Goal: Task Accomplishment & Management: Manage account settings

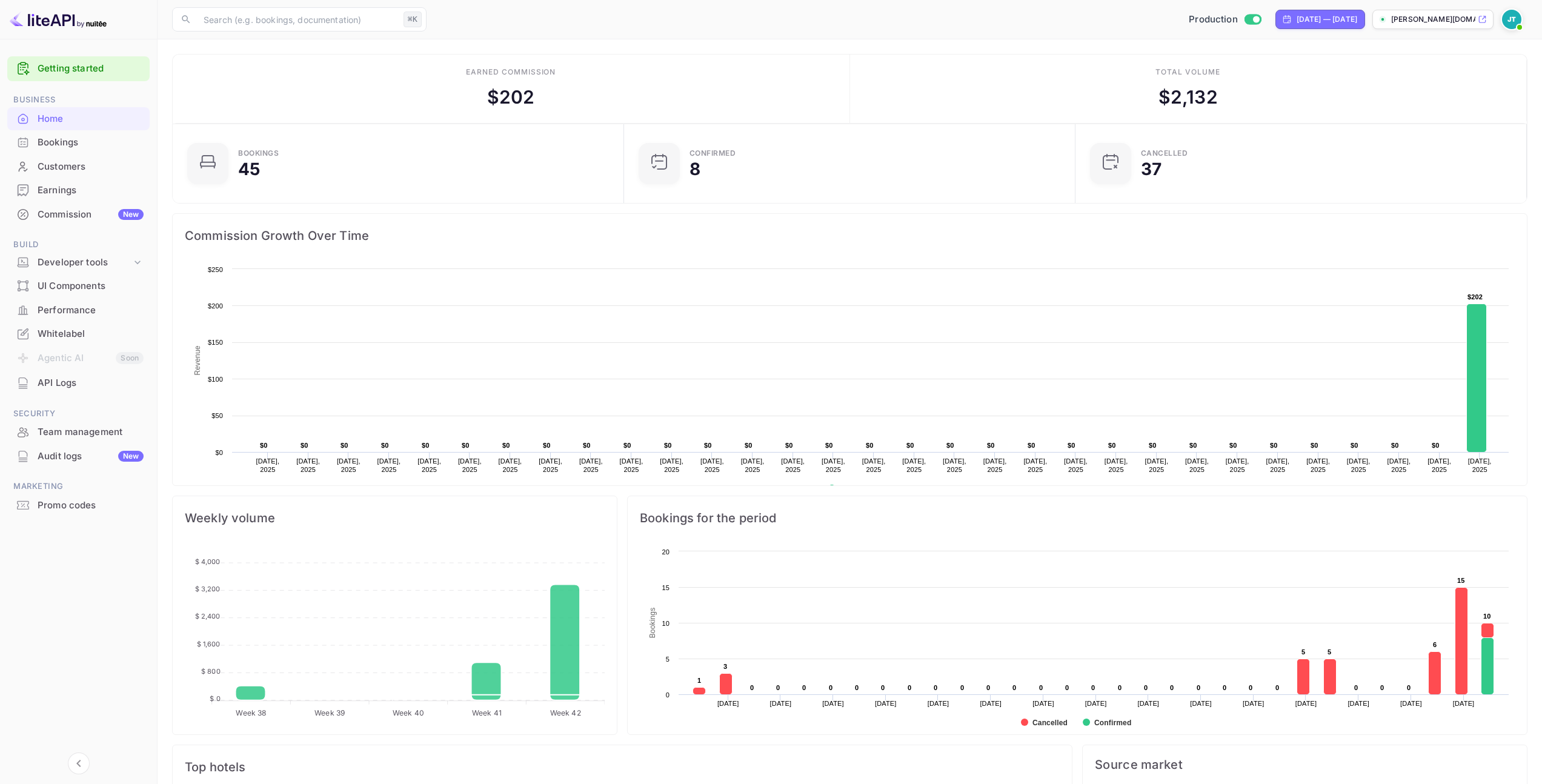
scroll to position [188, 435]
click at [87, 141] on div "Bookings" at bounding box center [90, 142] width 106 height 14
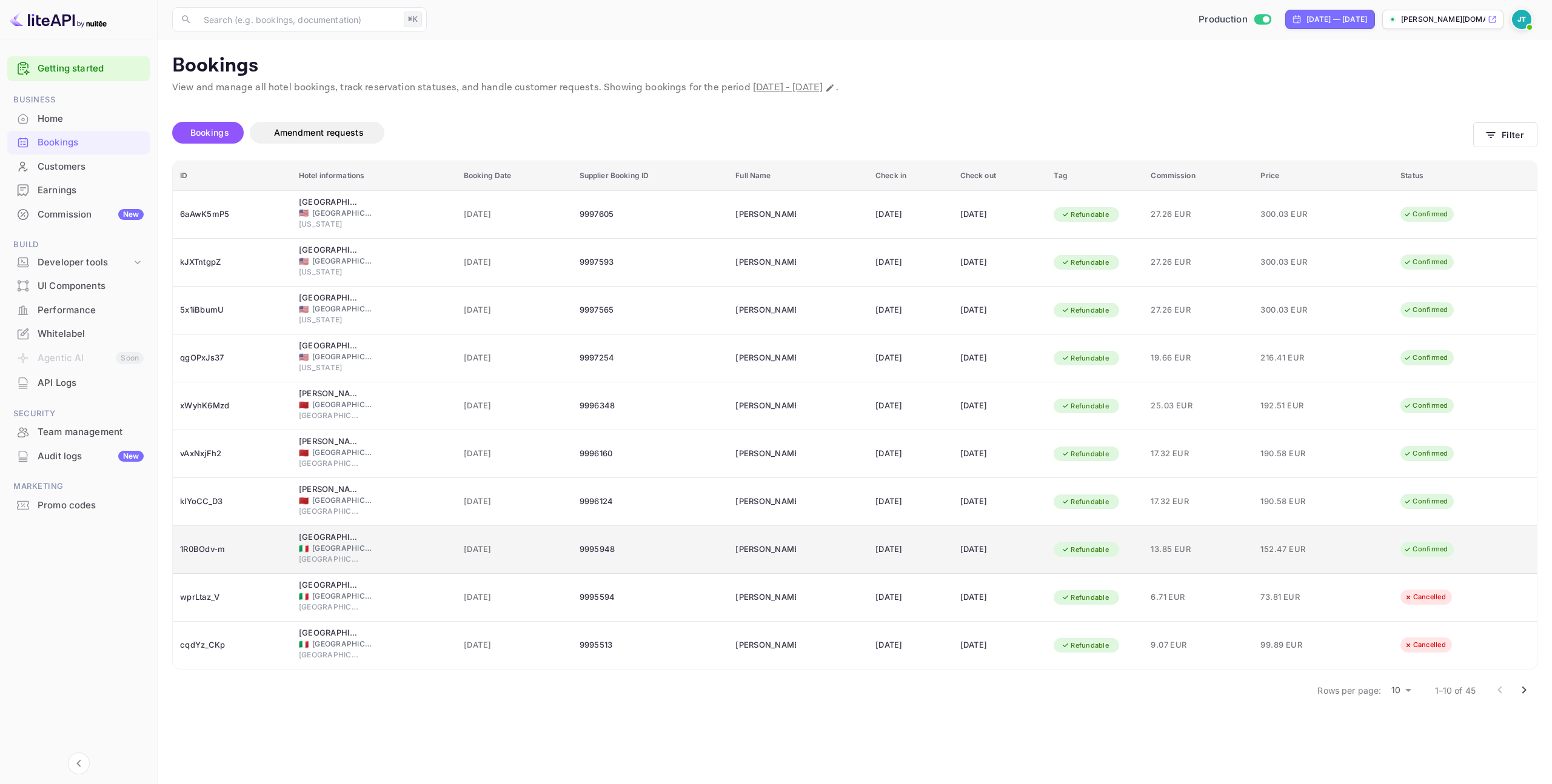
click at [1245, 543] on span "13.85 EUR" at bounding box center [1198, 550] width 95 height 13
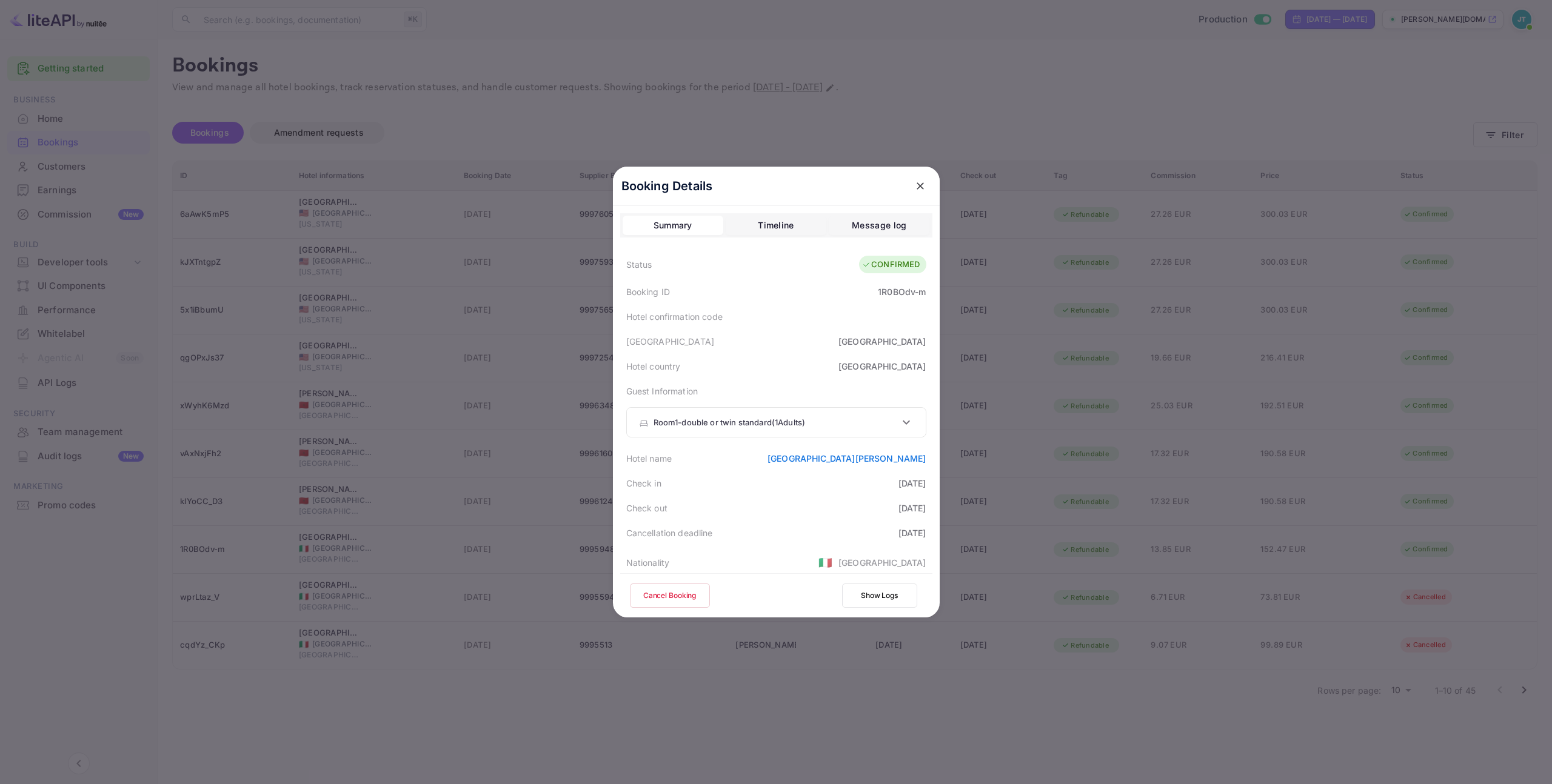
click at [671, 592] on button "Cancel Booking" at bounding box center [670, 595] width 80 height 24
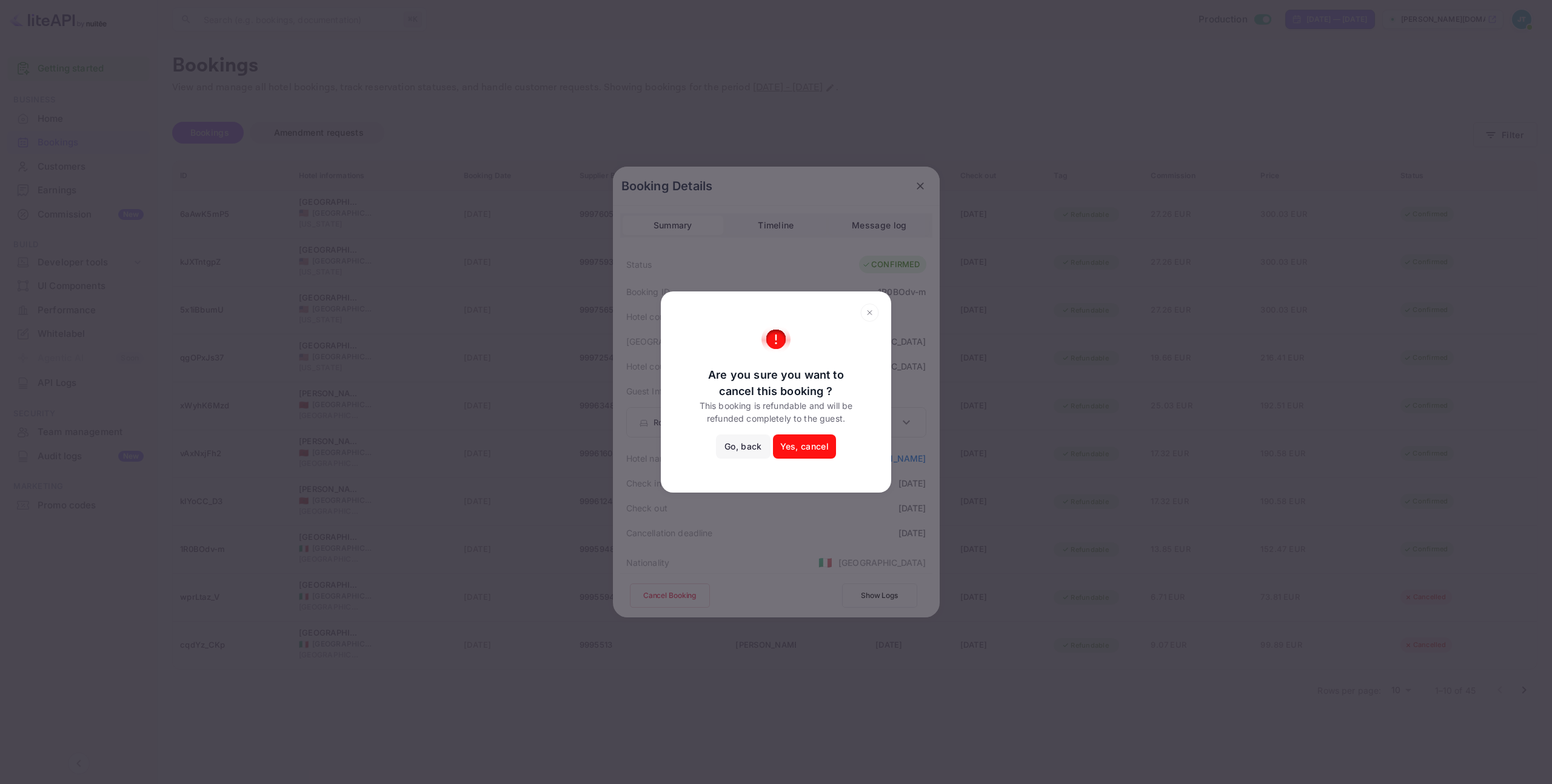
click at [804, 452] on button "Yes, cancel" at bounding box center [804, 446] width 63 height 24
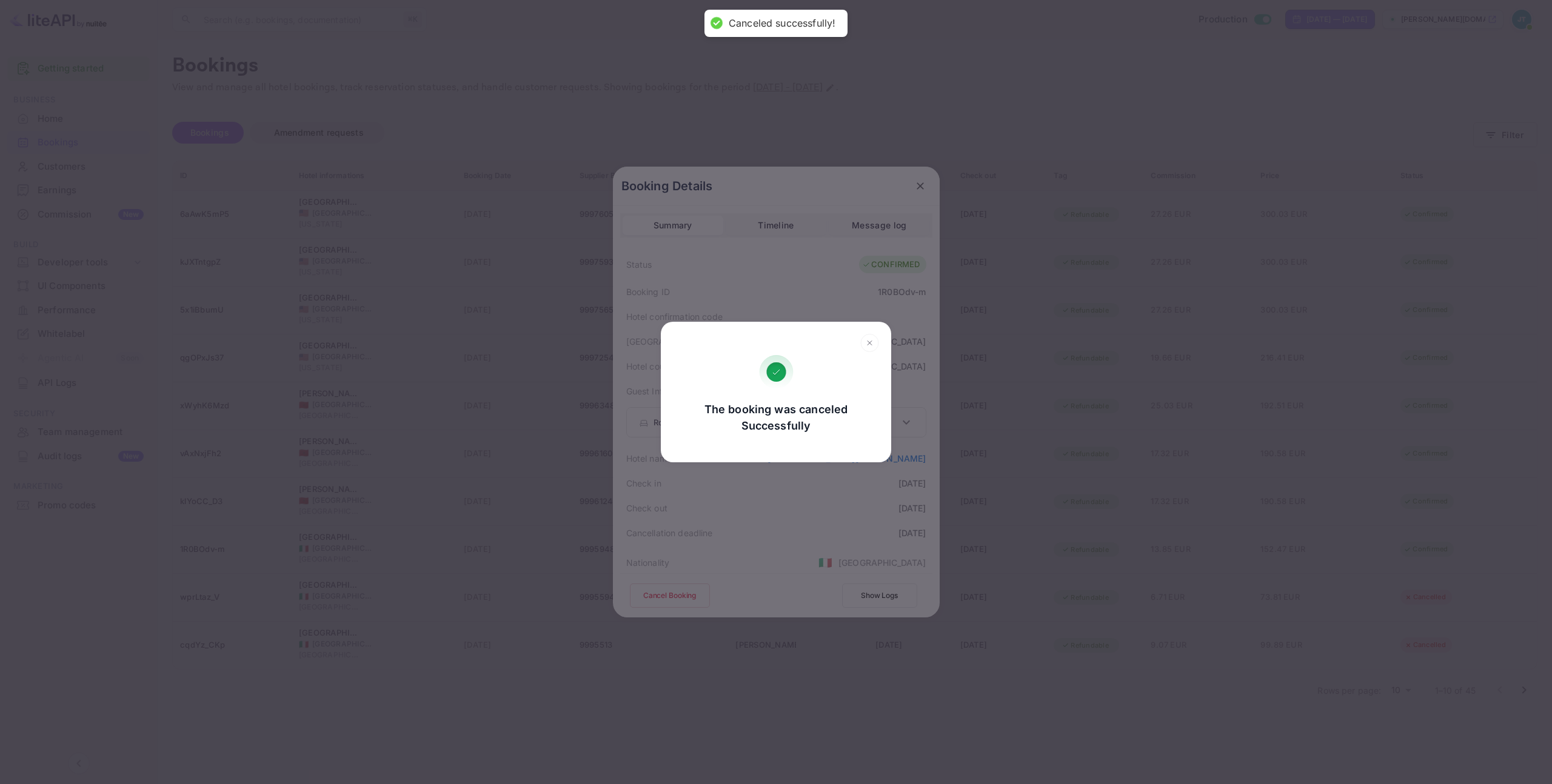
click at [802, 454] on div "The booking was canceled Successfully Go, back Yes, cancel" at bounding box center [776, 392] width 230 height 140
click at [873, 342] on icon at bounding box center [869, 342] width 19 height 18
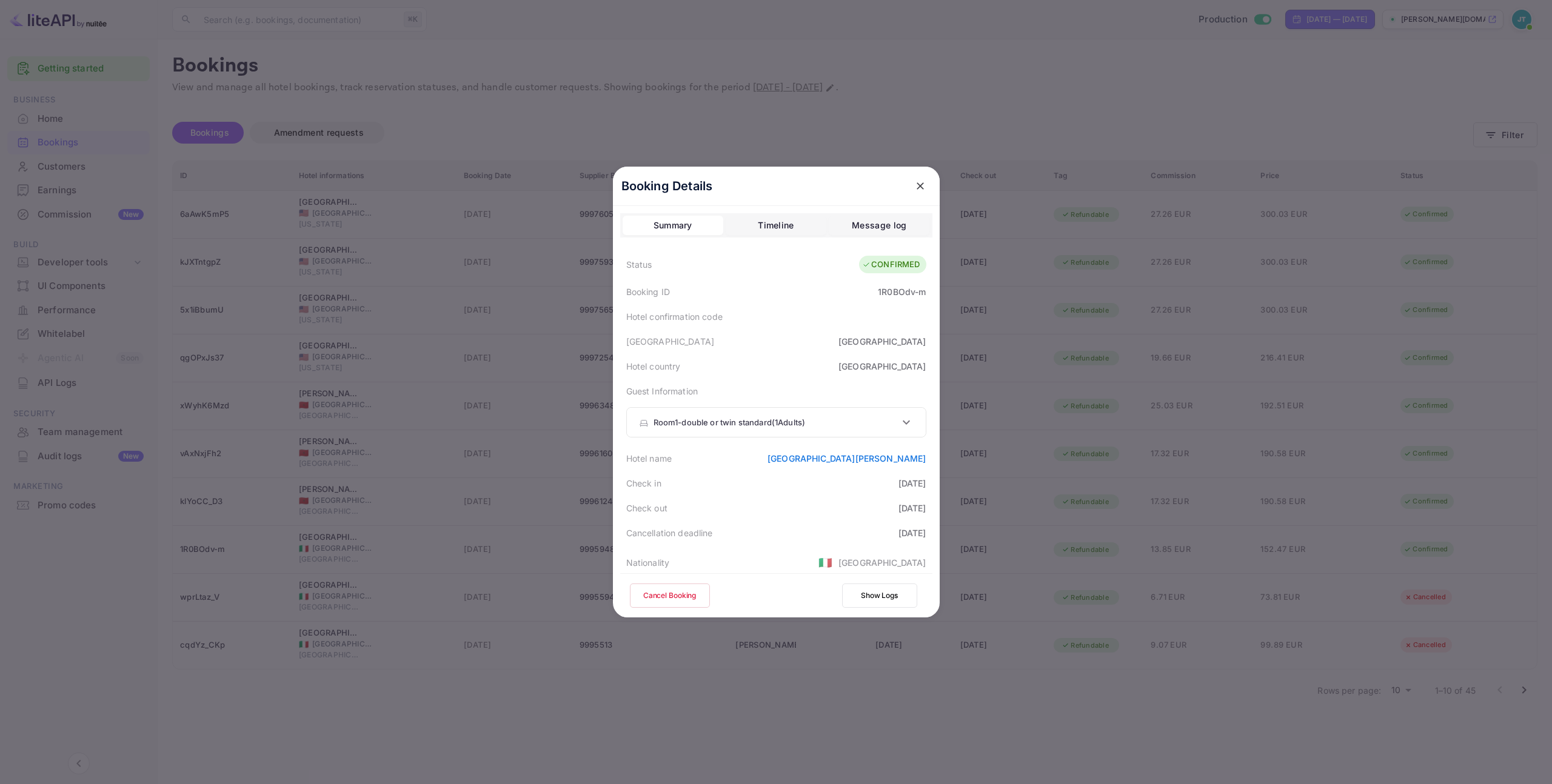
click at [923, 175] on div at bounding box center [920, 186] width 22 height 22
click at [916, 183] on icon "close" at bounding box center [920, 186] width 12 height 12
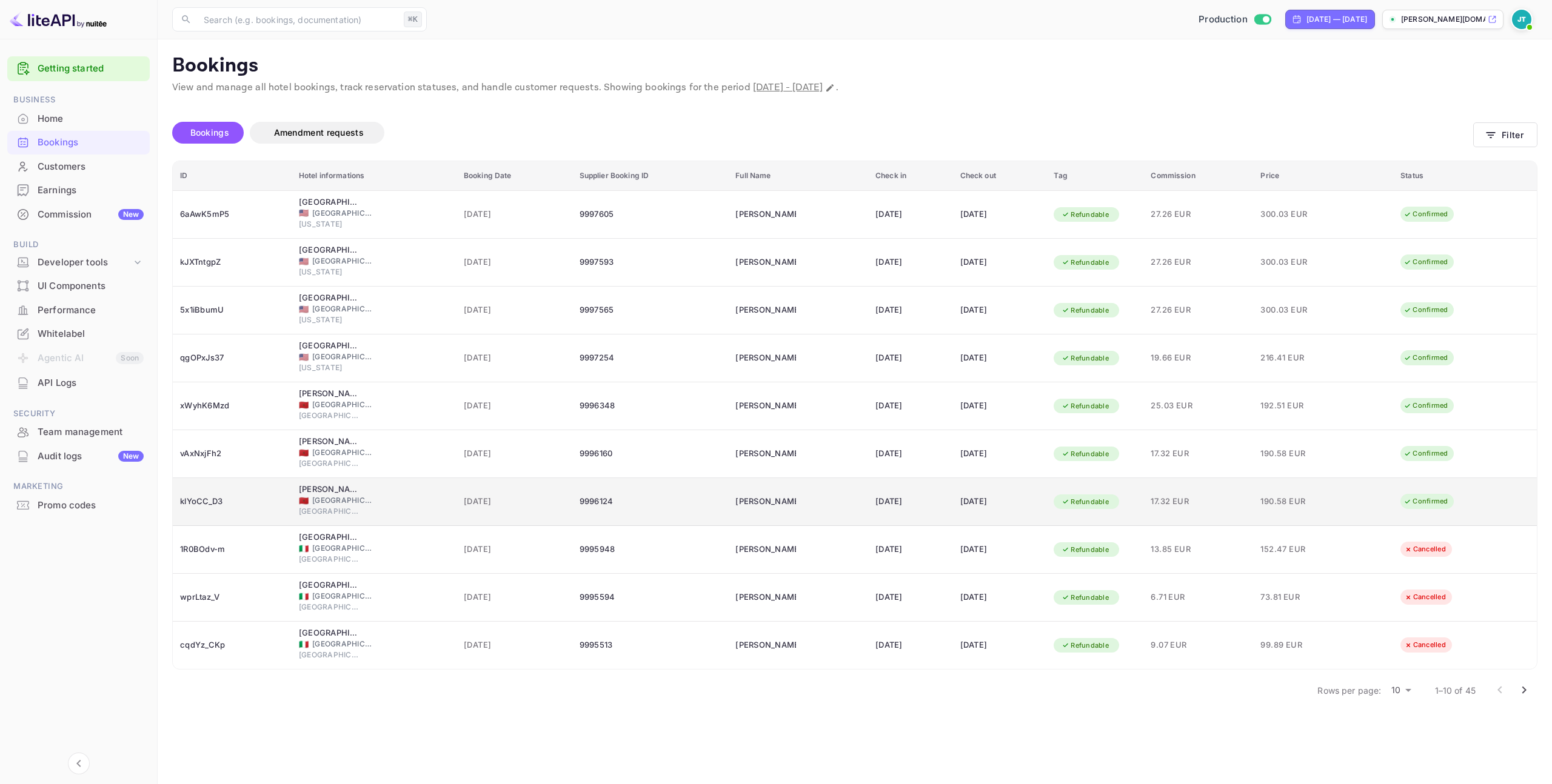
click at [1284, 506] on span "190.58 EUR" at bounding box center [1290, 502] width 61 height 13
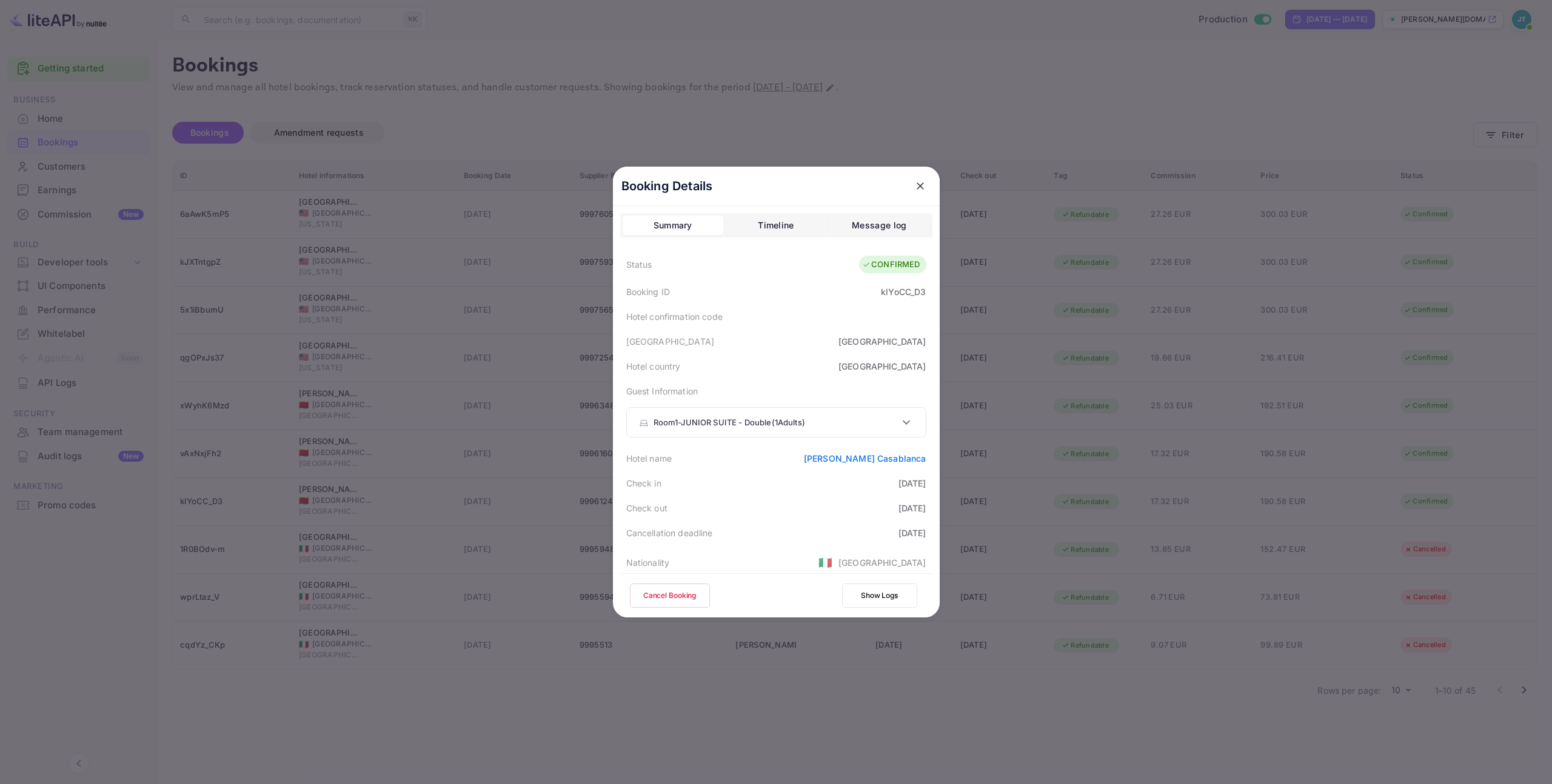
click at [683, 591] on button "Cancel Booking" at bounding box center [670, 595] width 80 height 24
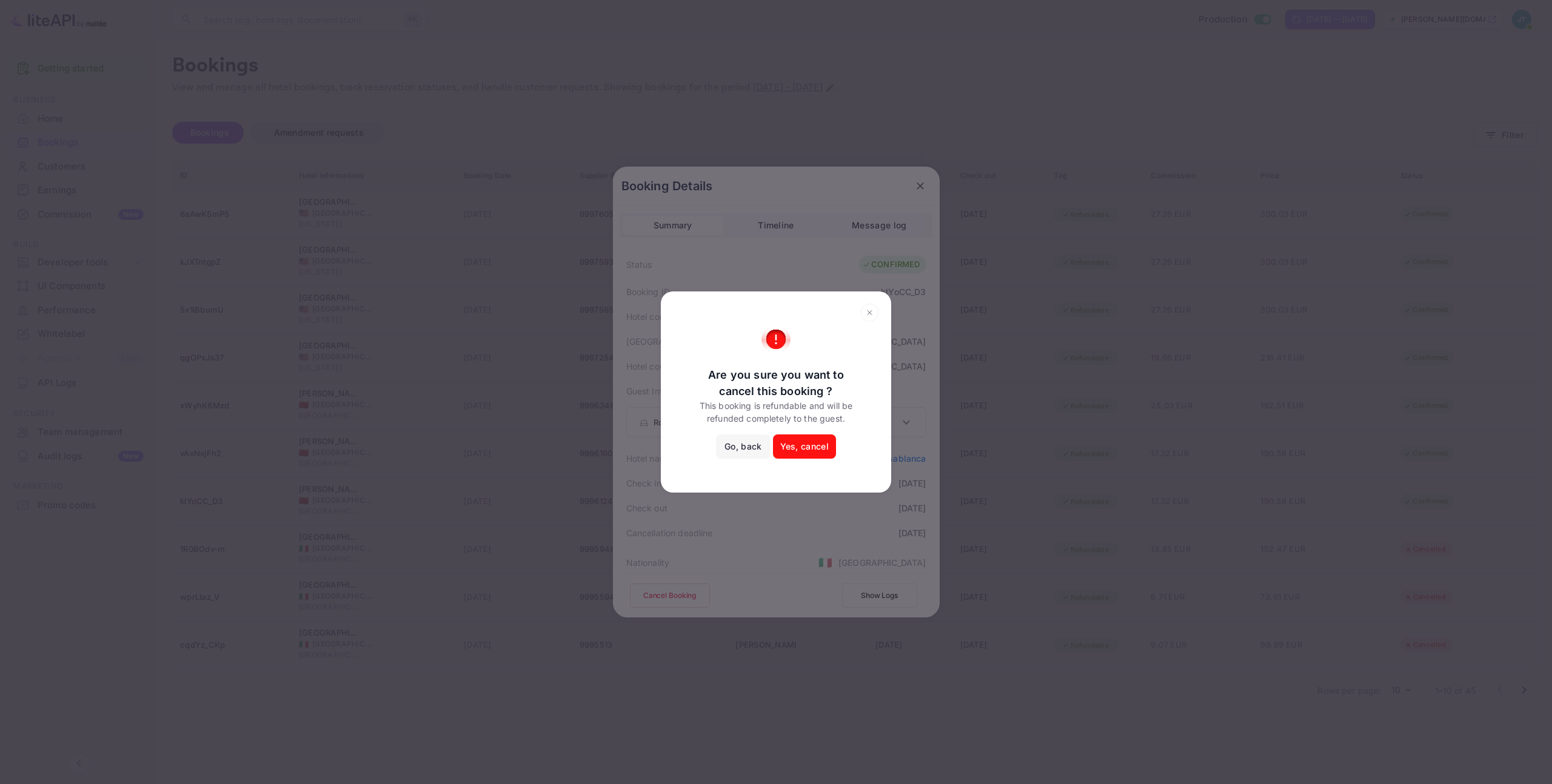
click at [802, 458] on button "Yes, cancel" at bounding box center [804, 446] width 63 height 24
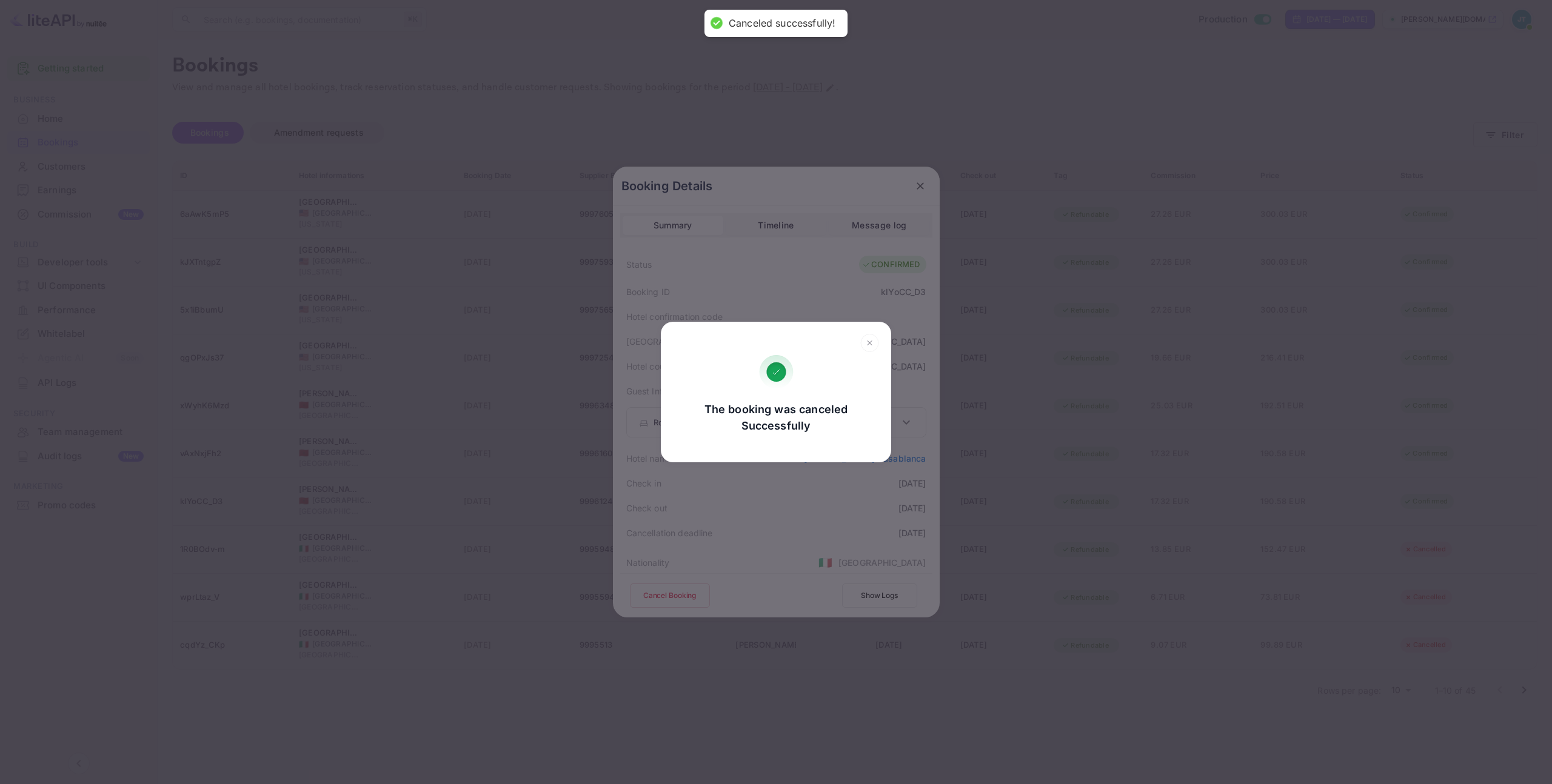
click at [871, 340] on icon at bounding box center [869, 342] width 4 height 4
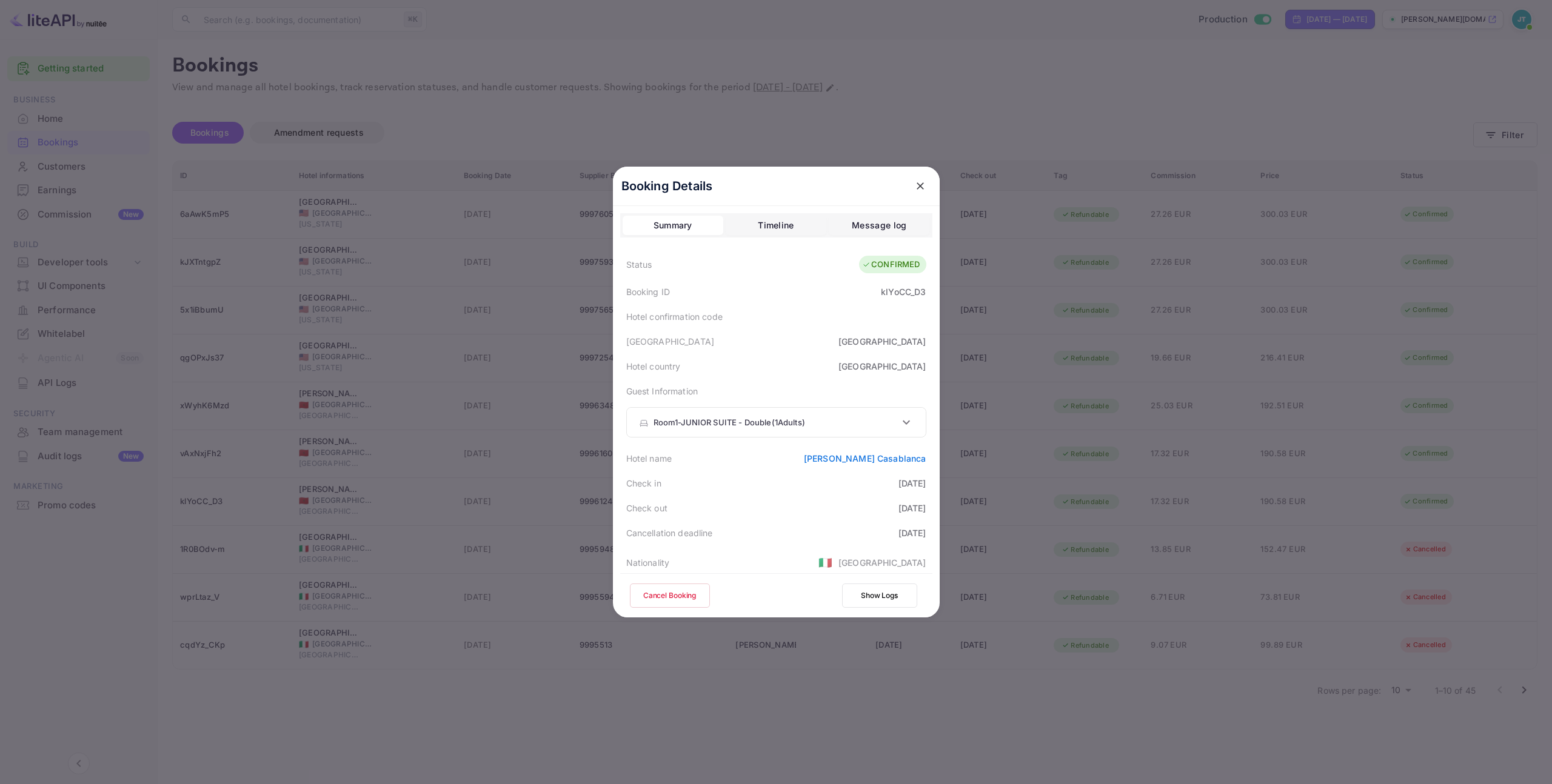
click at [916, 186] on icon "close" at bounding box center [920, 186] width 7 height 7
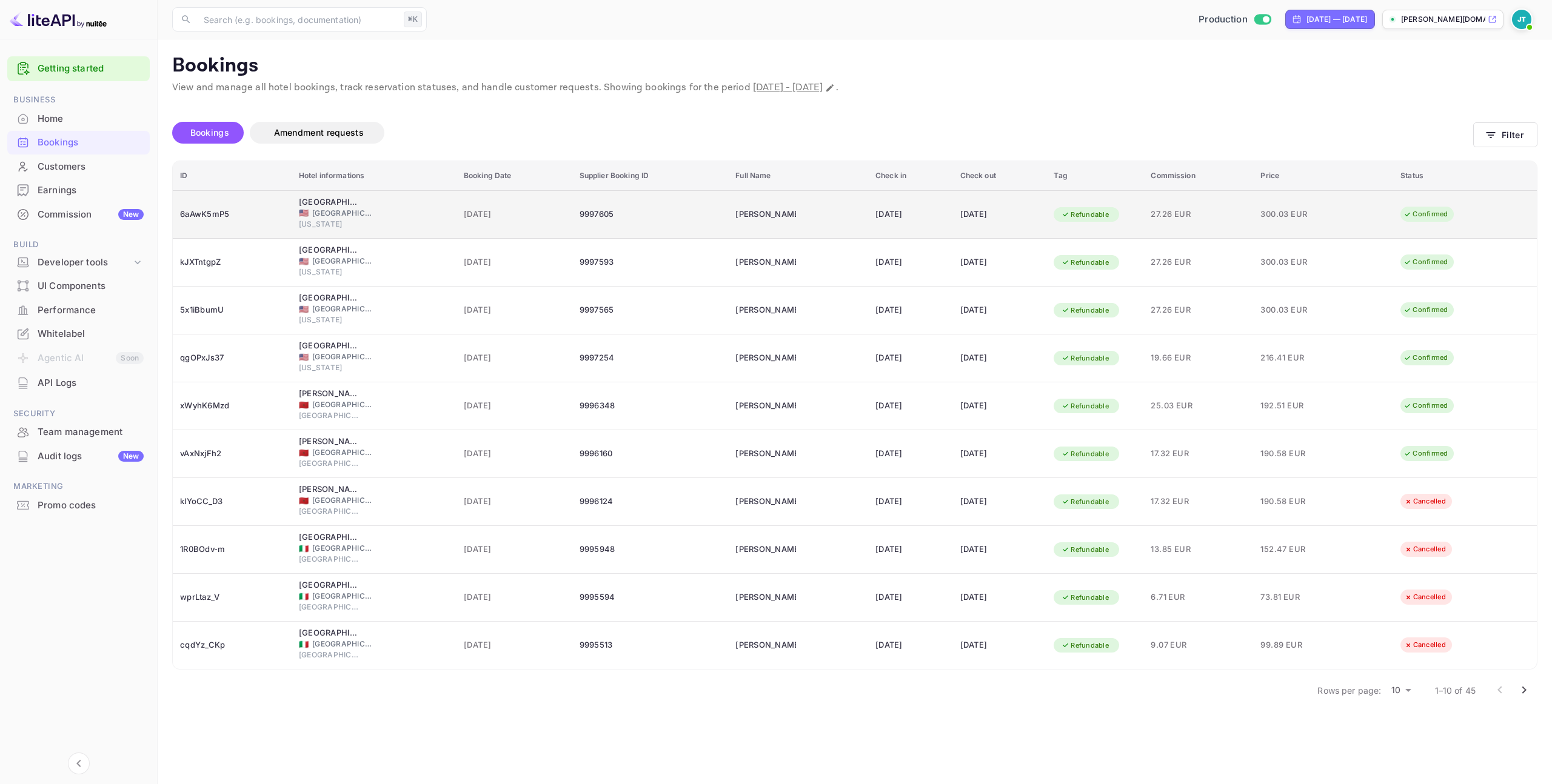
click at [659, 210] on div "9997605" at bounding box center [651, 214] width 142 height 19
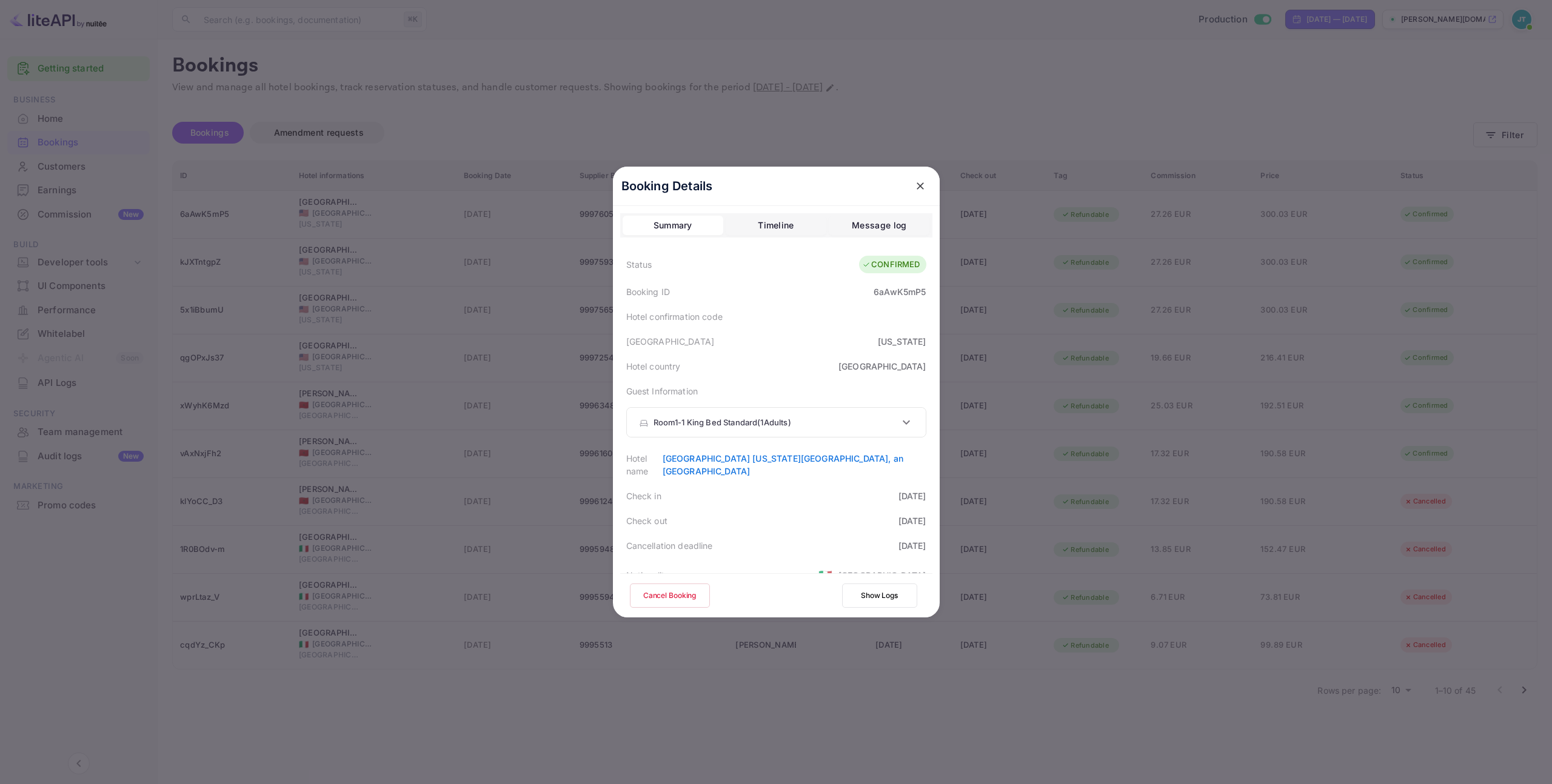
click at [675, 596] on button "Cancel Booking" at bounding box center [670, 595] width 80 height 24
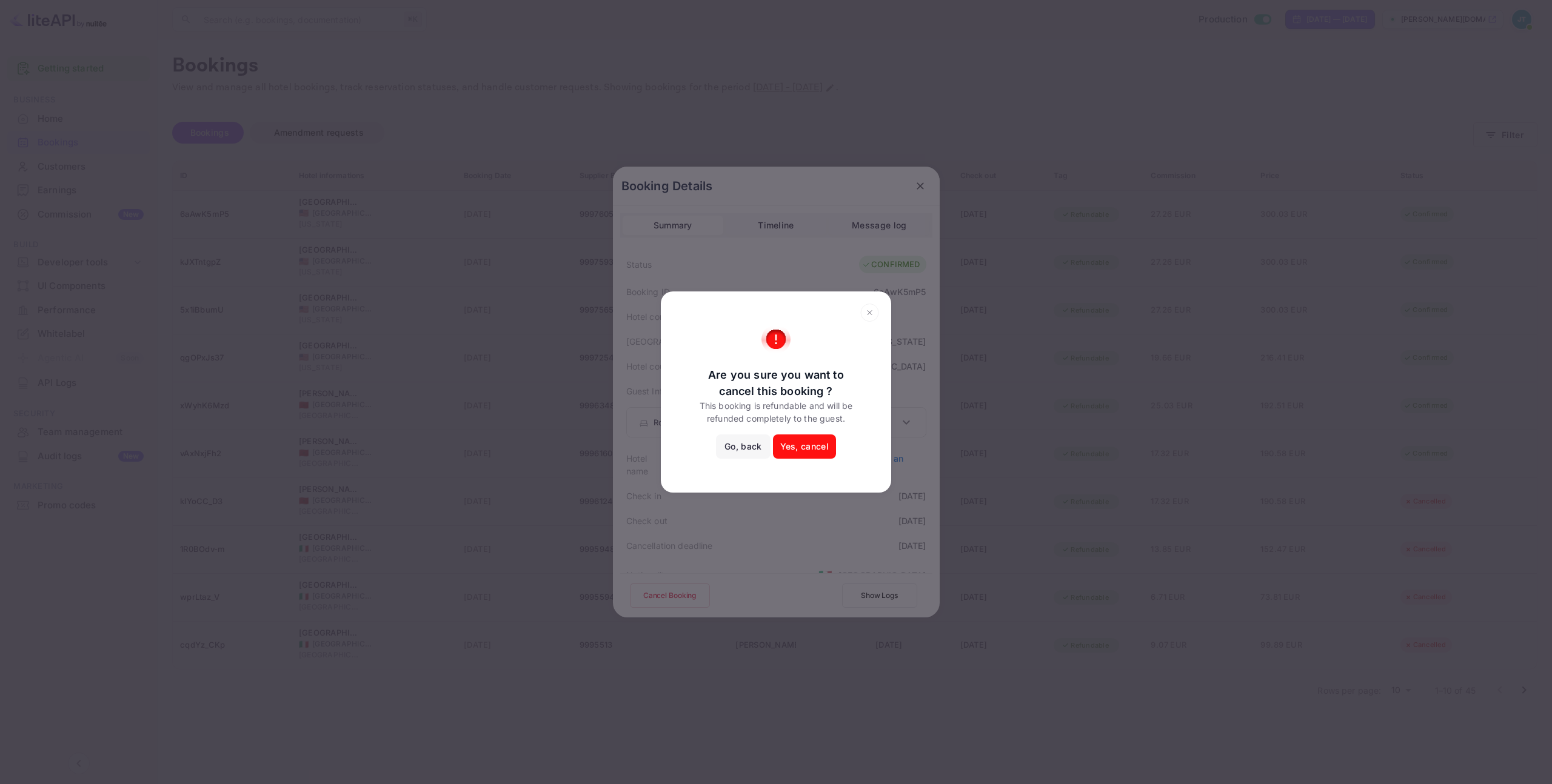
click at [802, 450] on button "Yes, cancel" at bounding box center [804, 446] width 63 height 24
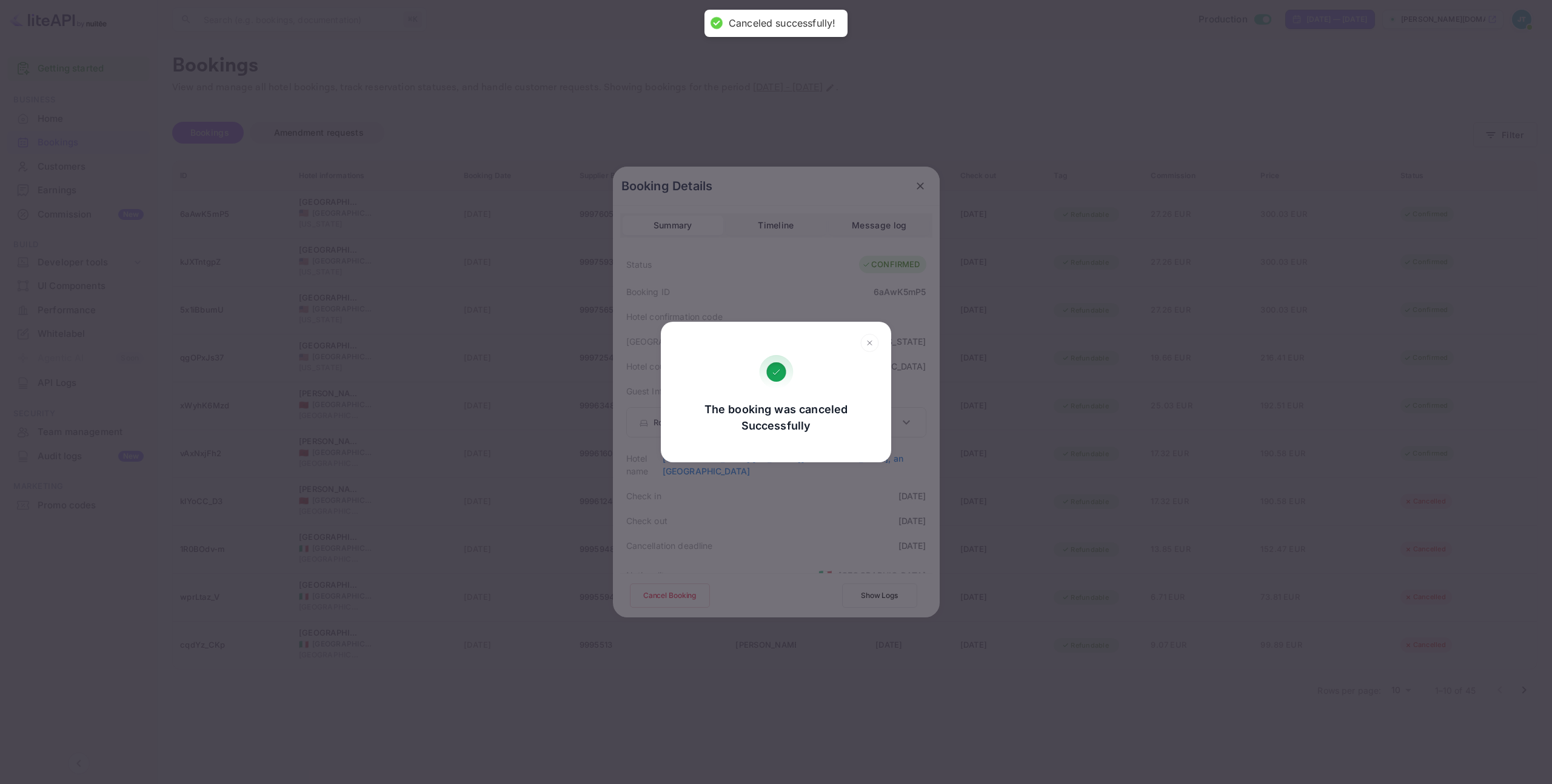
click at [875, 339] on icon at bounding box center [869, 342] width 19 height 18
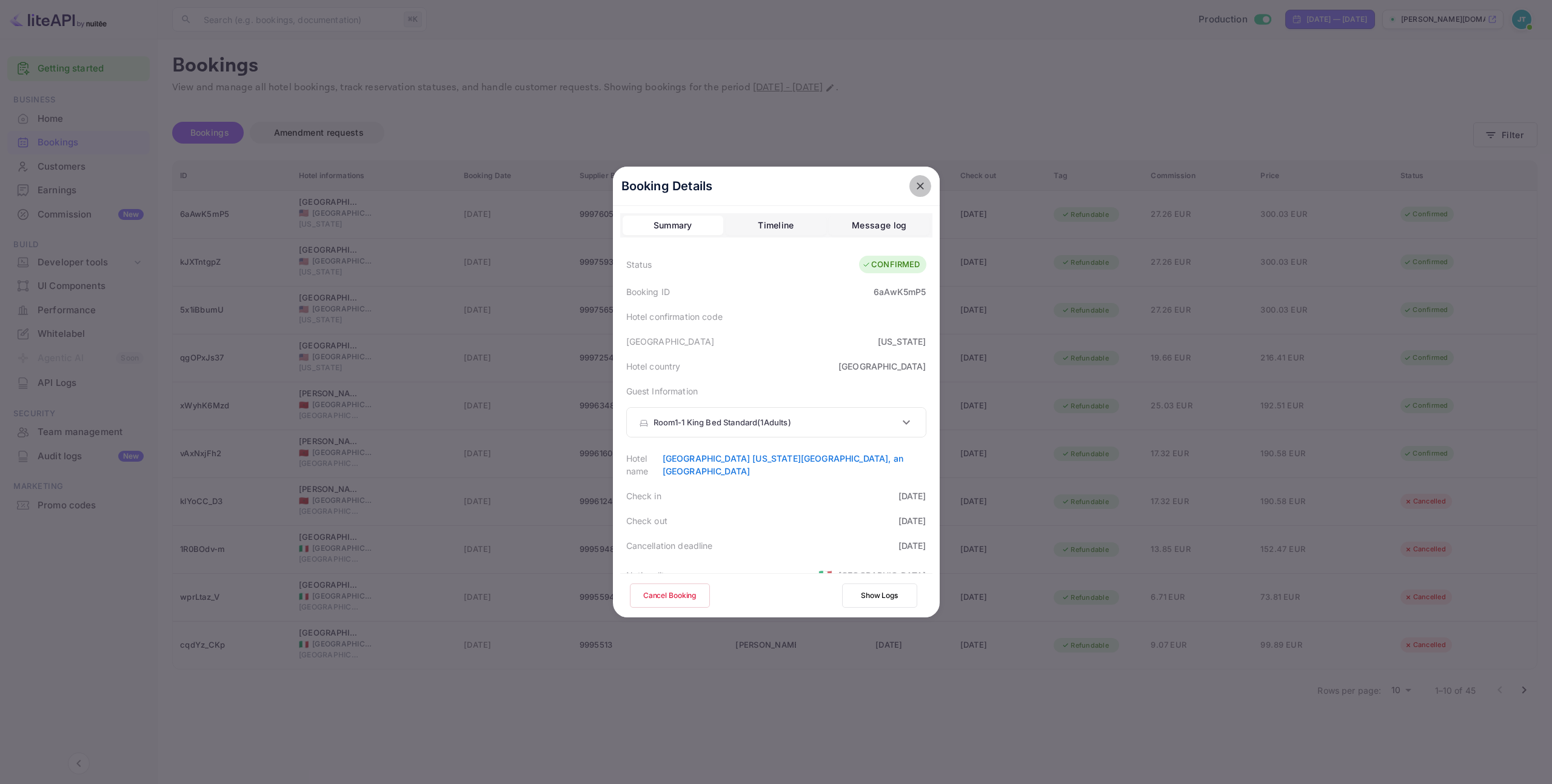
click at [922, 178] on button "close" at bounding box center [920, 186] width 22 height 22
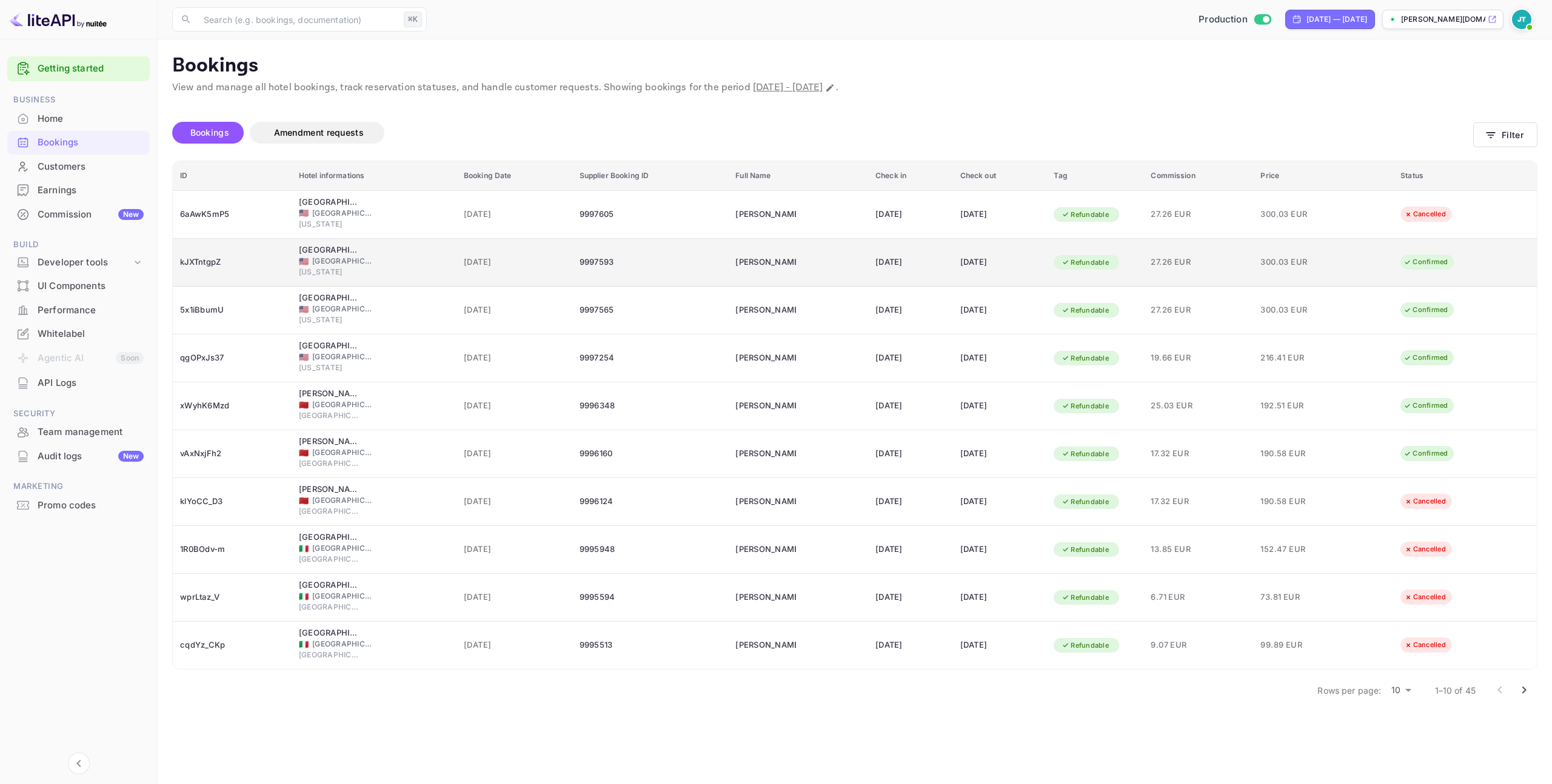
click at [1070, 263] on icon "booking table" at bounding box center [1065, 262] width 9 height 9
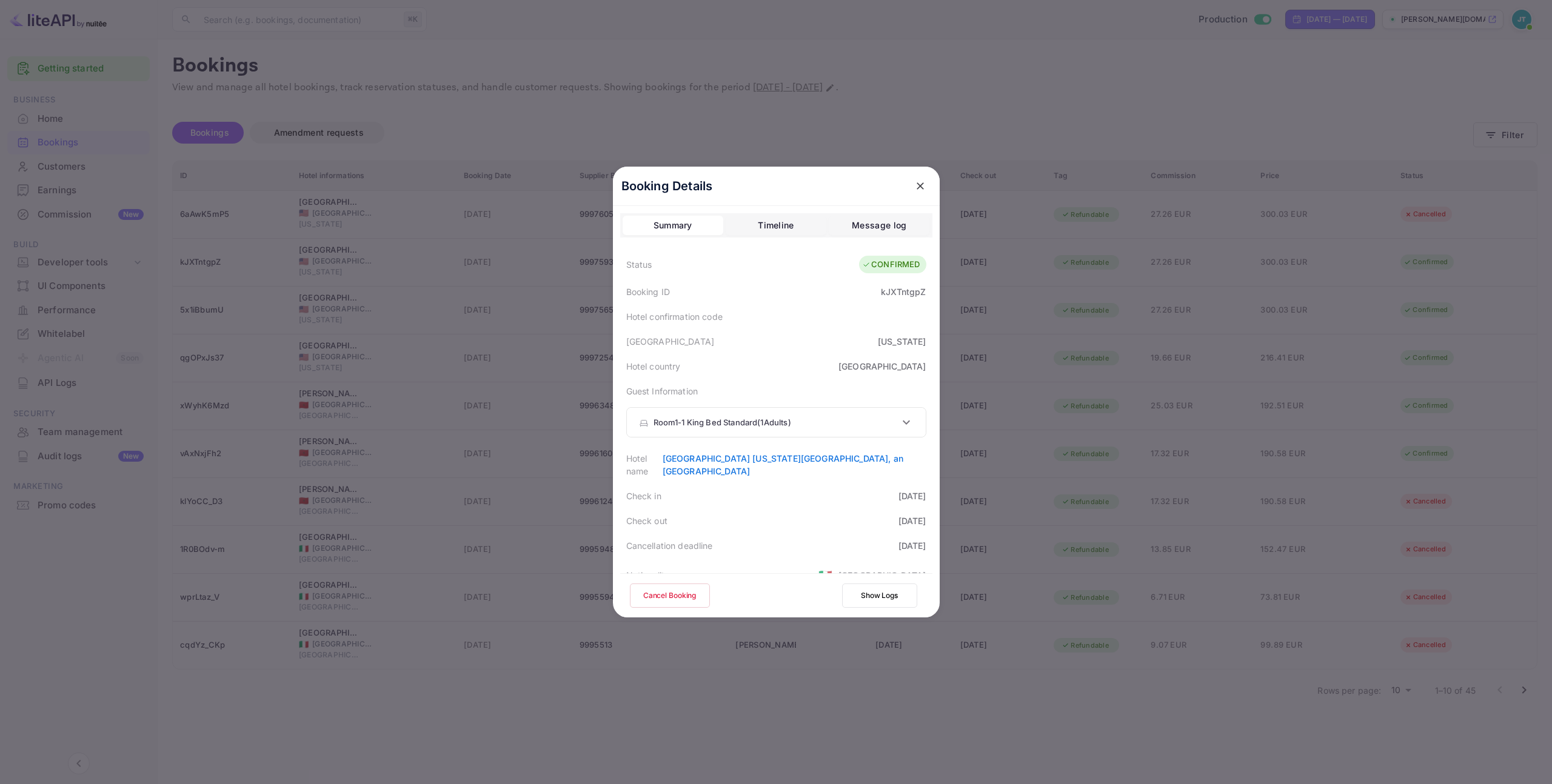
click at [673, 593] on button "Cancel Booking" at bounding box center [670, 595] width 80 height 24
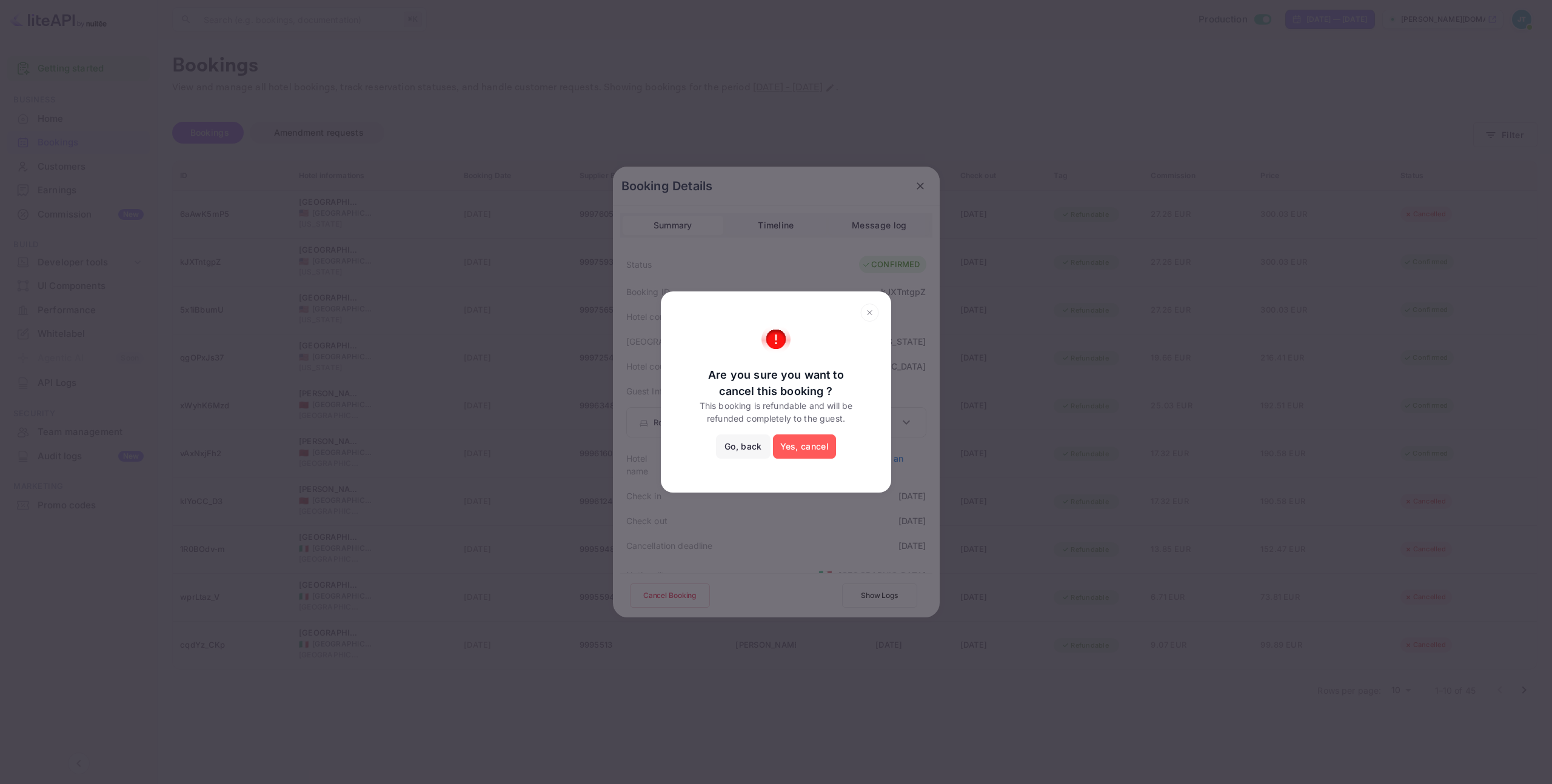
click at [808, 458] on button "Yes, cancel" at bounding box center [804, 446] width 63 height 24
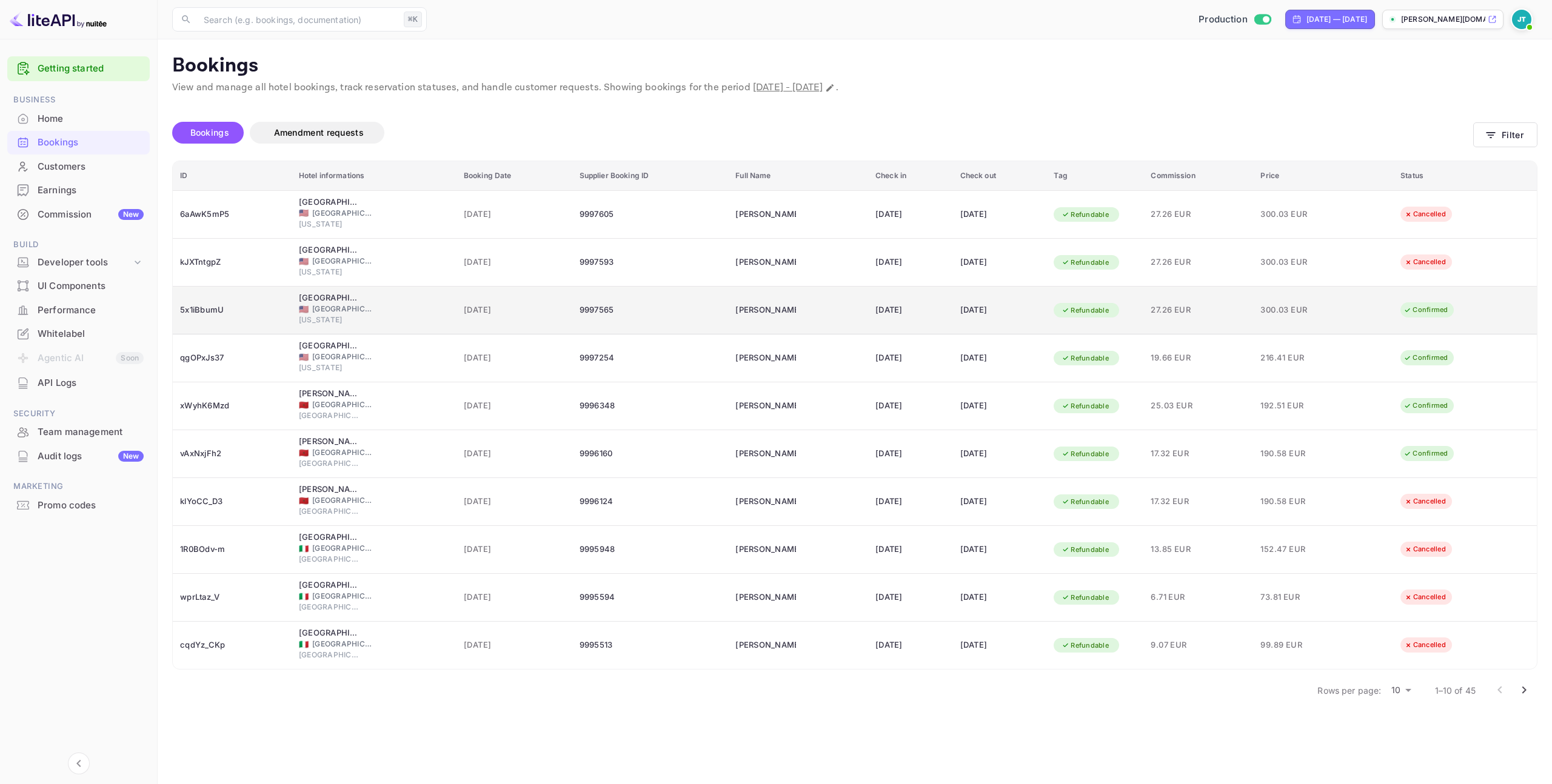
click at [1084, 320] on td "Refundable" at bounding box center [1094, 310] width 97 height 48
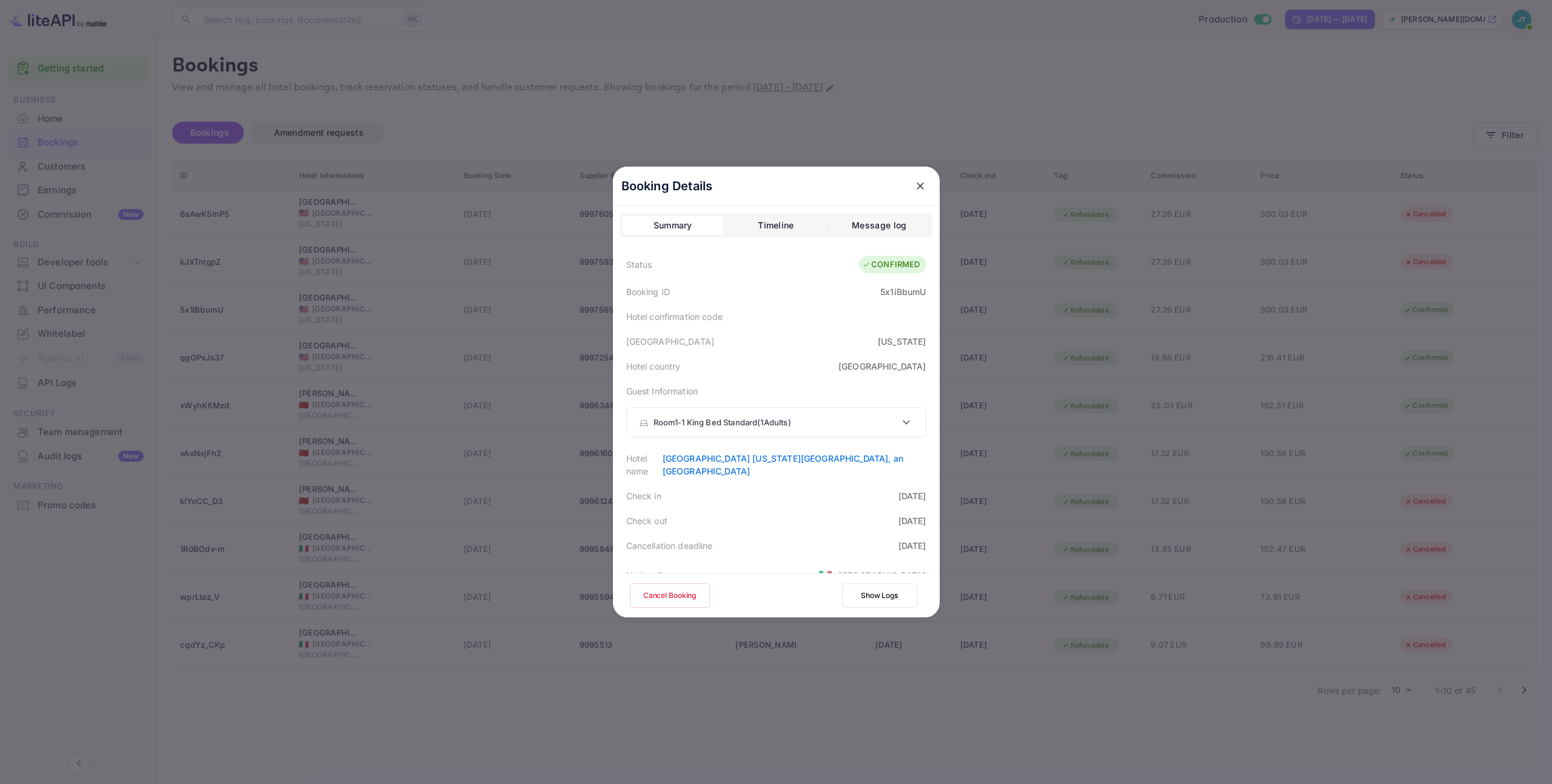
click at [679, 591] on button "Cancel Booking" at bounding box center [670, 595] width 80 height 24
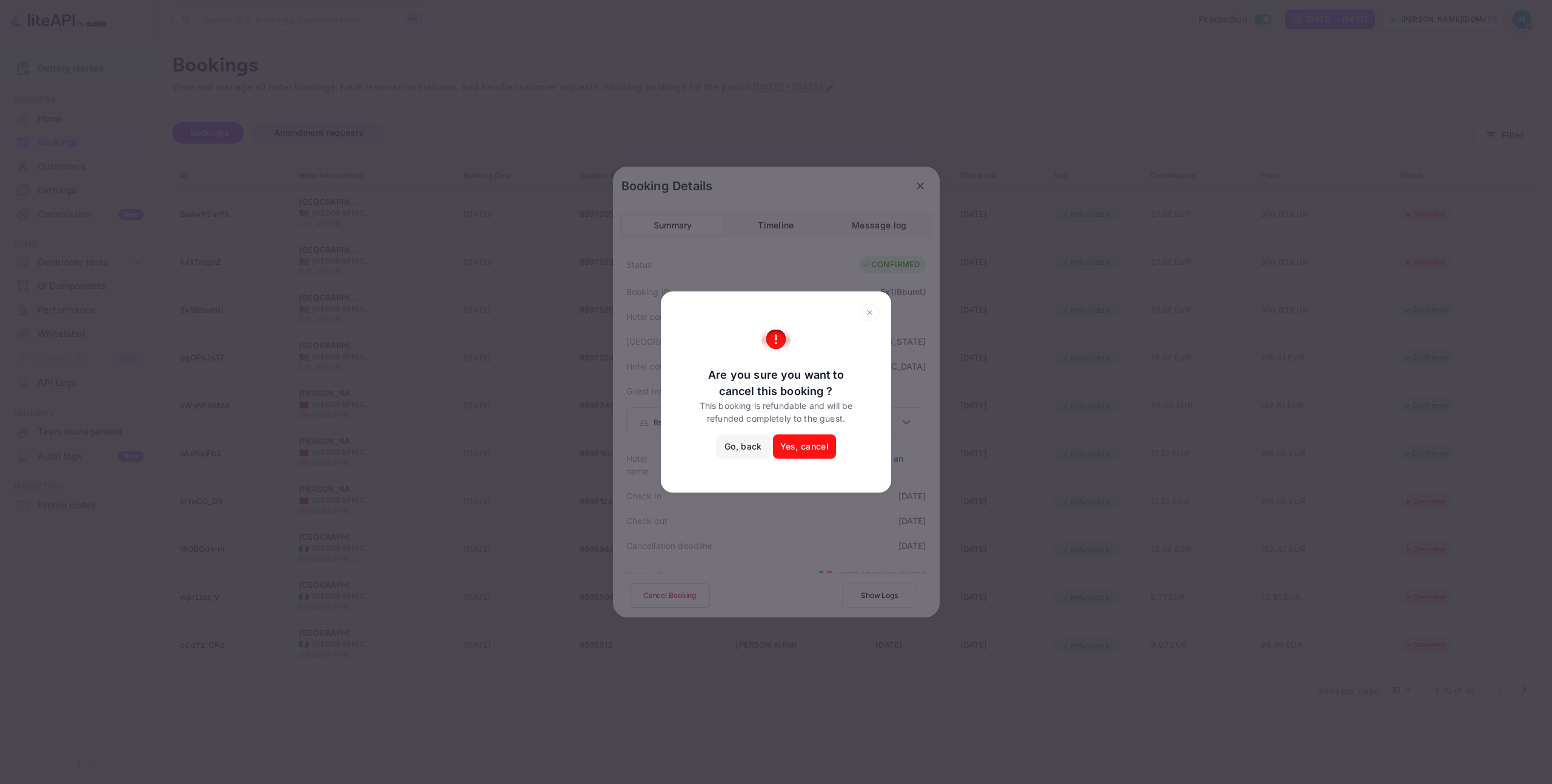
click at [792, 431] on div "Are you sure you want to cancel this booking ? This booking is refundable and w…" at bounding box center [776, 391] width 206 height 134
click at [806, 450] on button "Yes, cancel" at bounding box center [804, 446] width 63 height 24
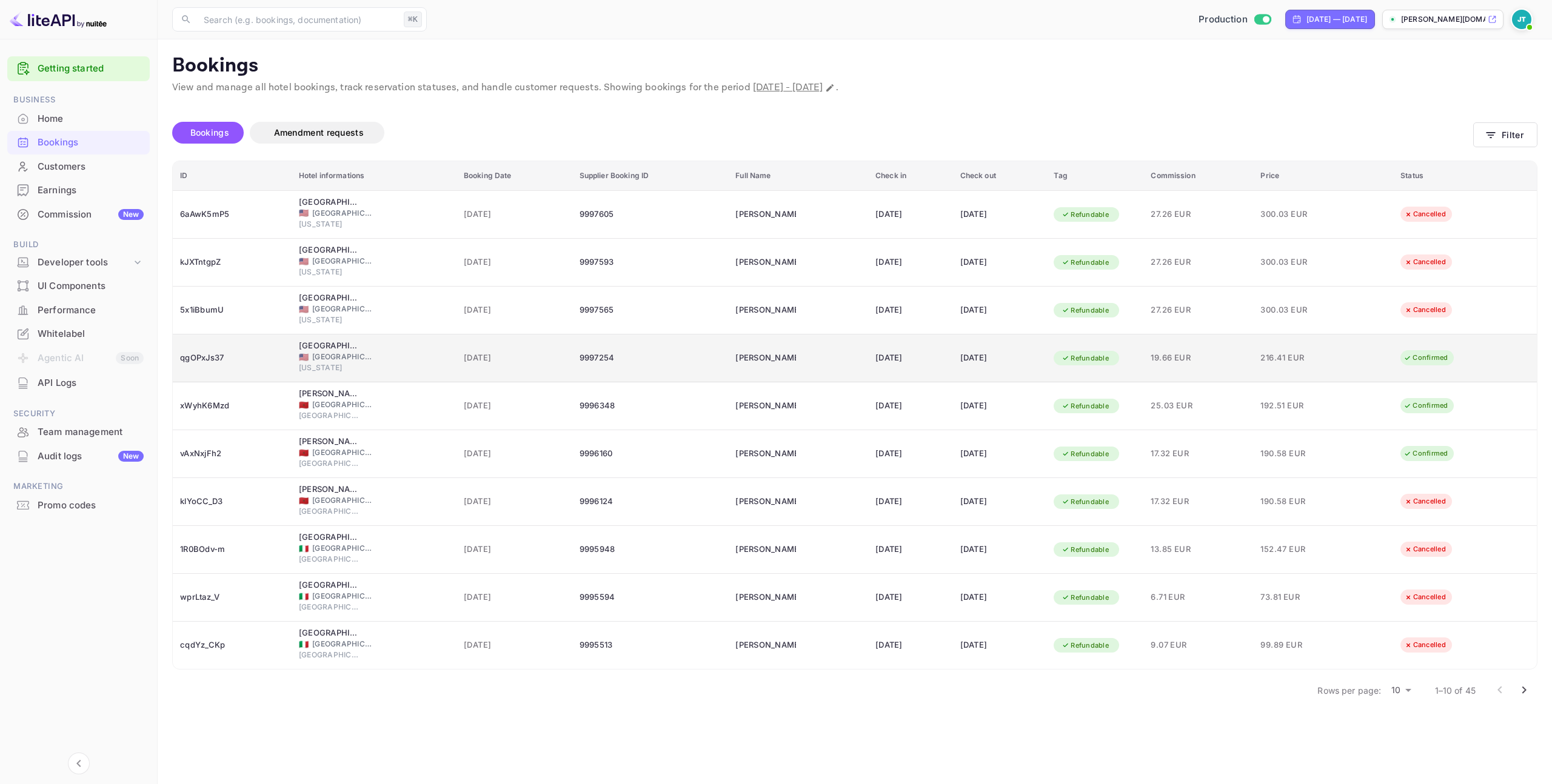
click at [1343, 347] on td "216.41 EUR" at bounding box center [1322, 359] width 140 height 48
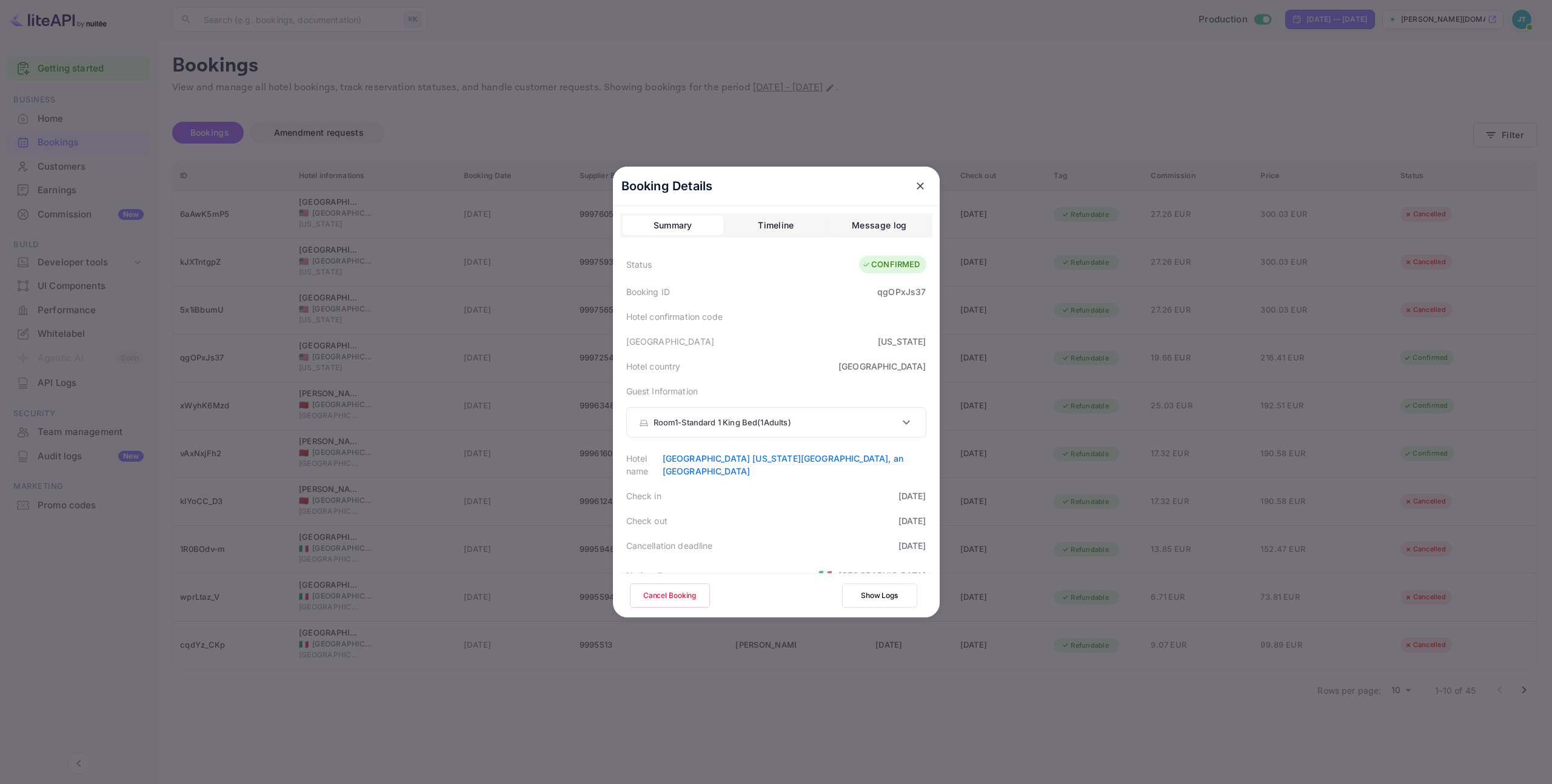
click at [680, 595] on button "Cancel Booking" at bounding box center [670, 595] width 80 height 24
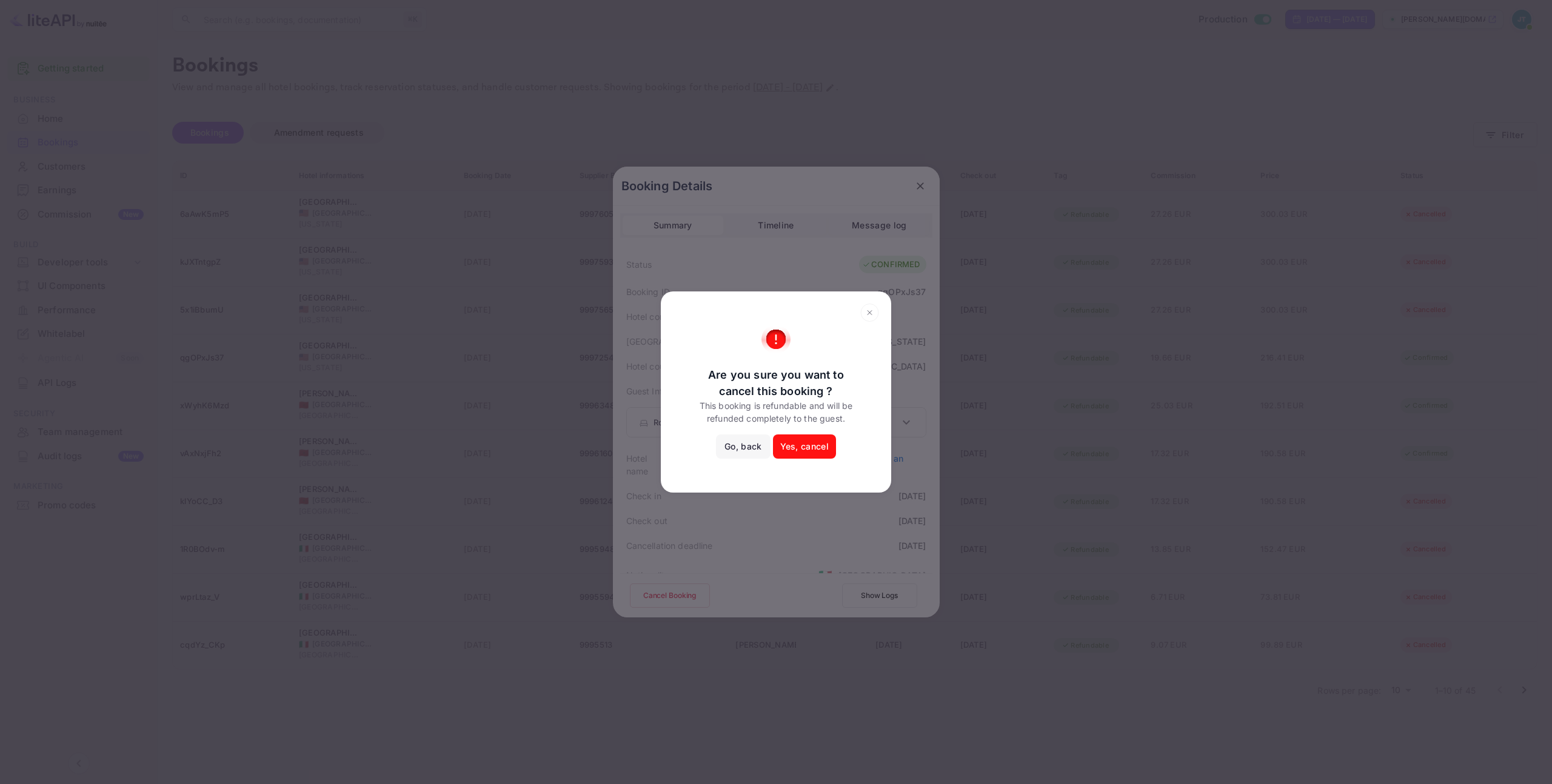
click at [804, 439] on button "Yes, cancel" at bounding box center [804, 446] width 63 height 24
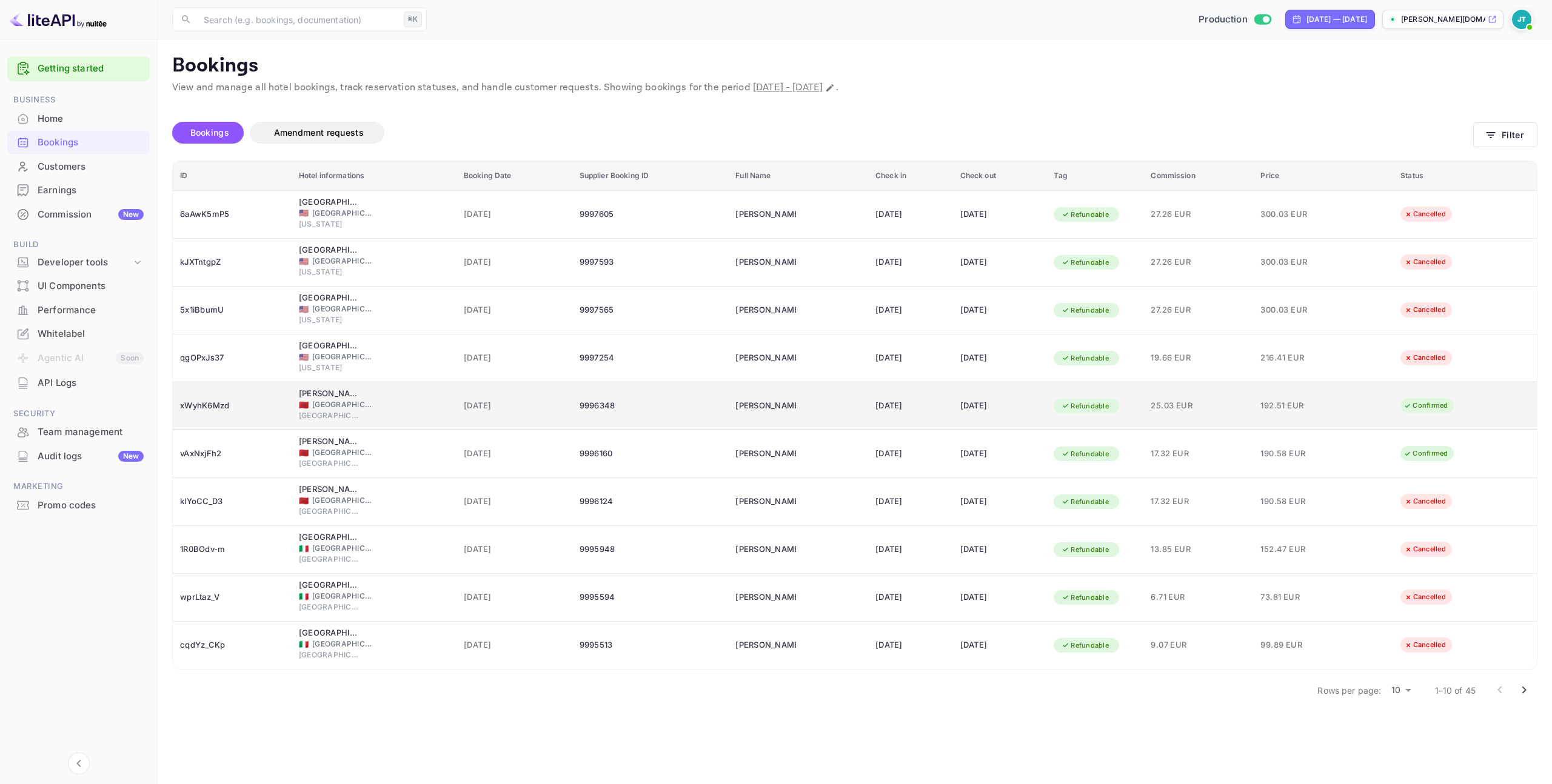
click at [1304, 400] on span "192.51 EUR" at bounding box center [1290, 406] width 61 height 13
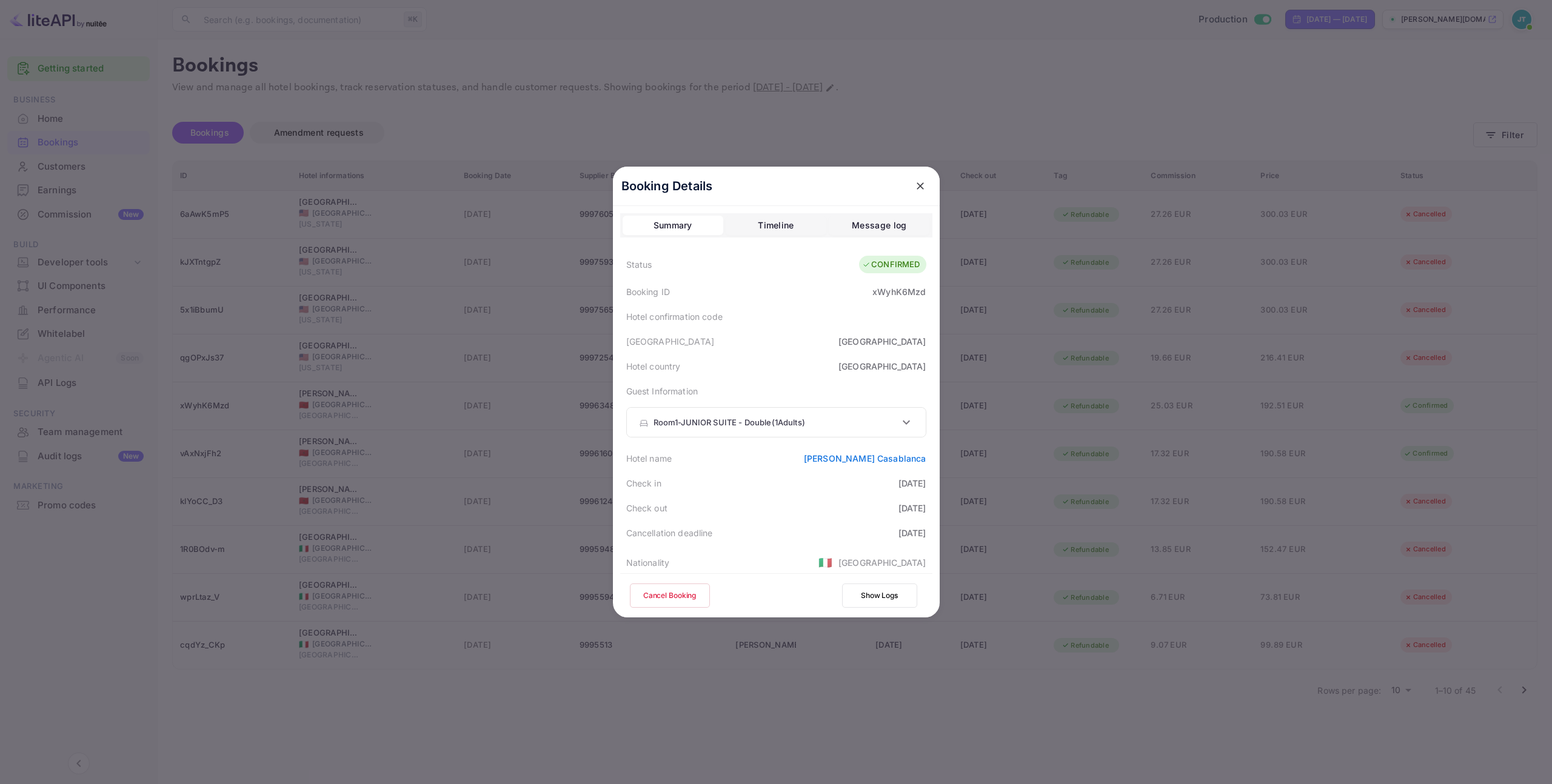
click at [677, 604] on button "Cancel Booking" at bounding box center [670, 595] width 80 height 24
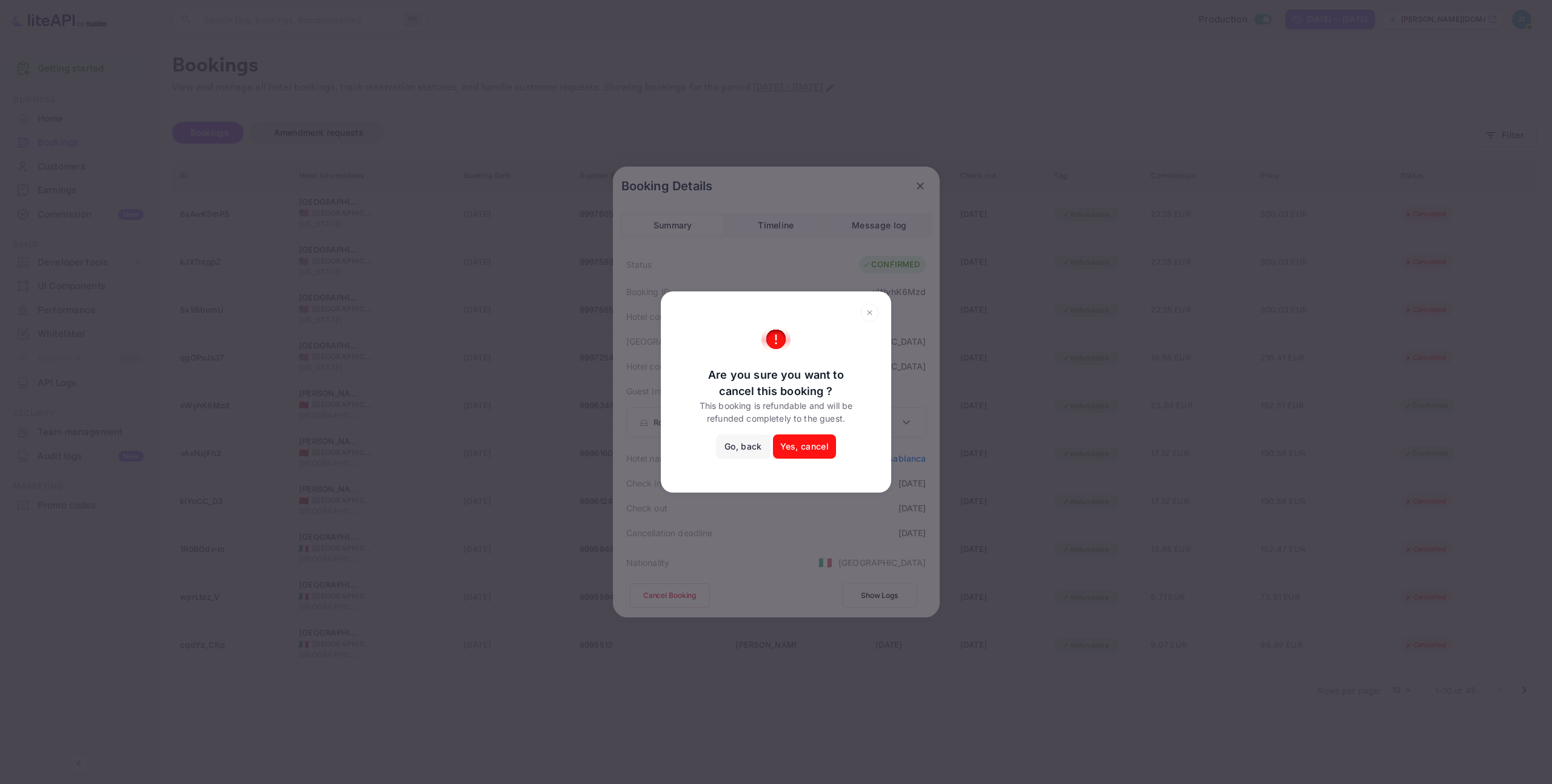
click at [800, 451] on button "Yes, cancel" at bounding box center [804, 446] width 63 height 24
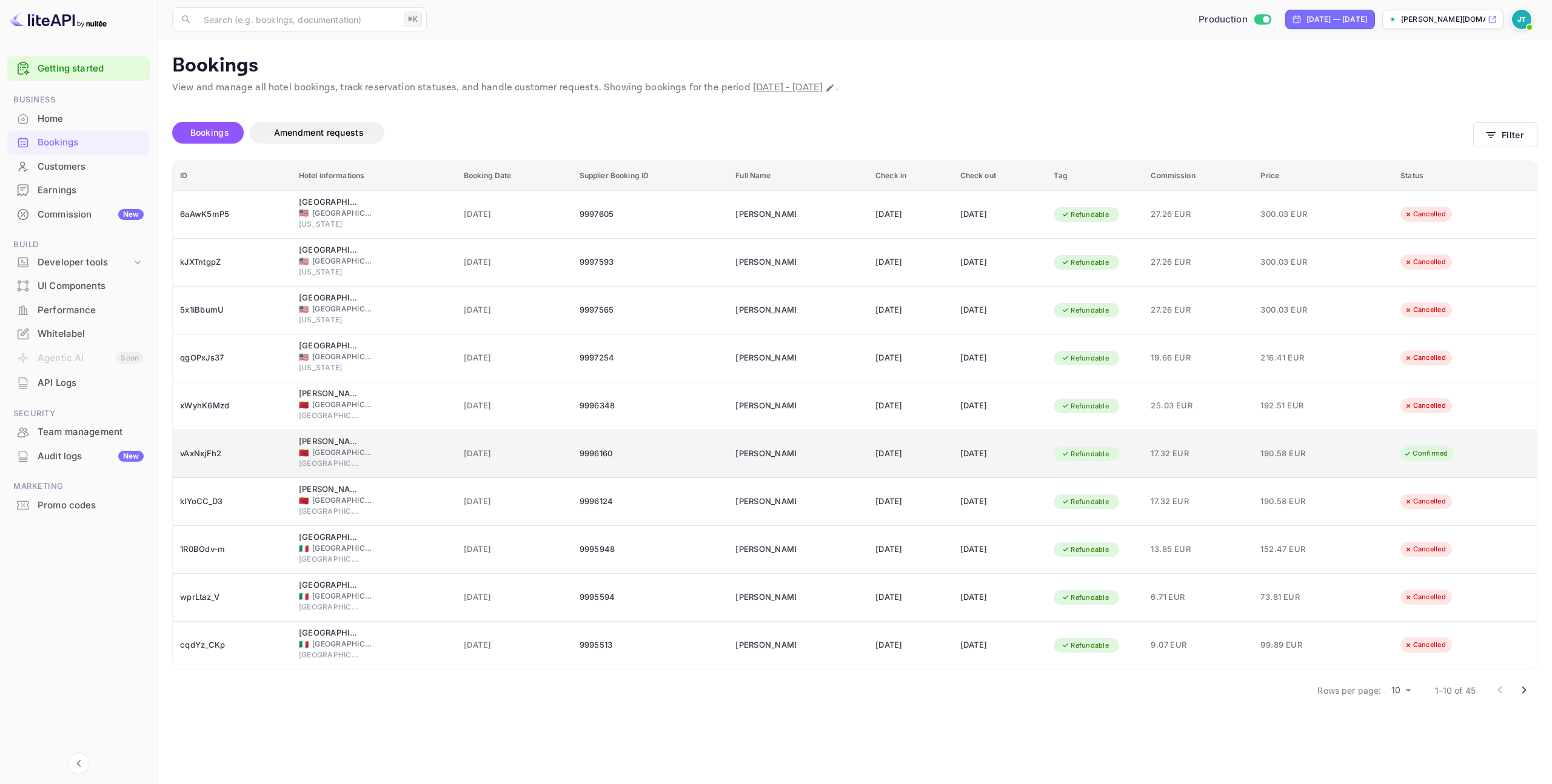
click at [1028, 462] on div "[DATE]" at bounding box center [1000, 454] width 80 height 19
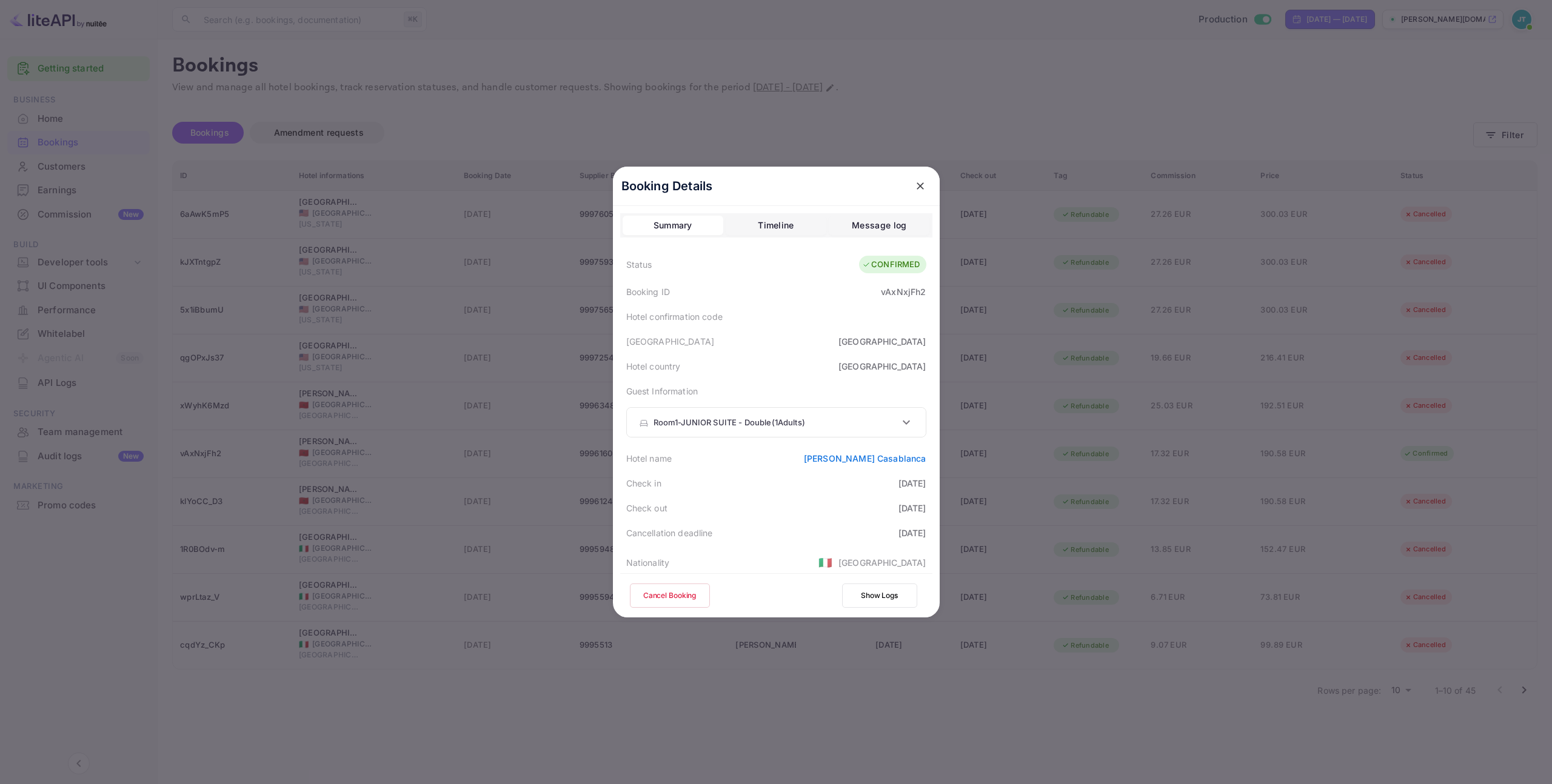
click at [685, 592] on button "Cancel Booking" at bounding box center [670, 595] width 80 height 24
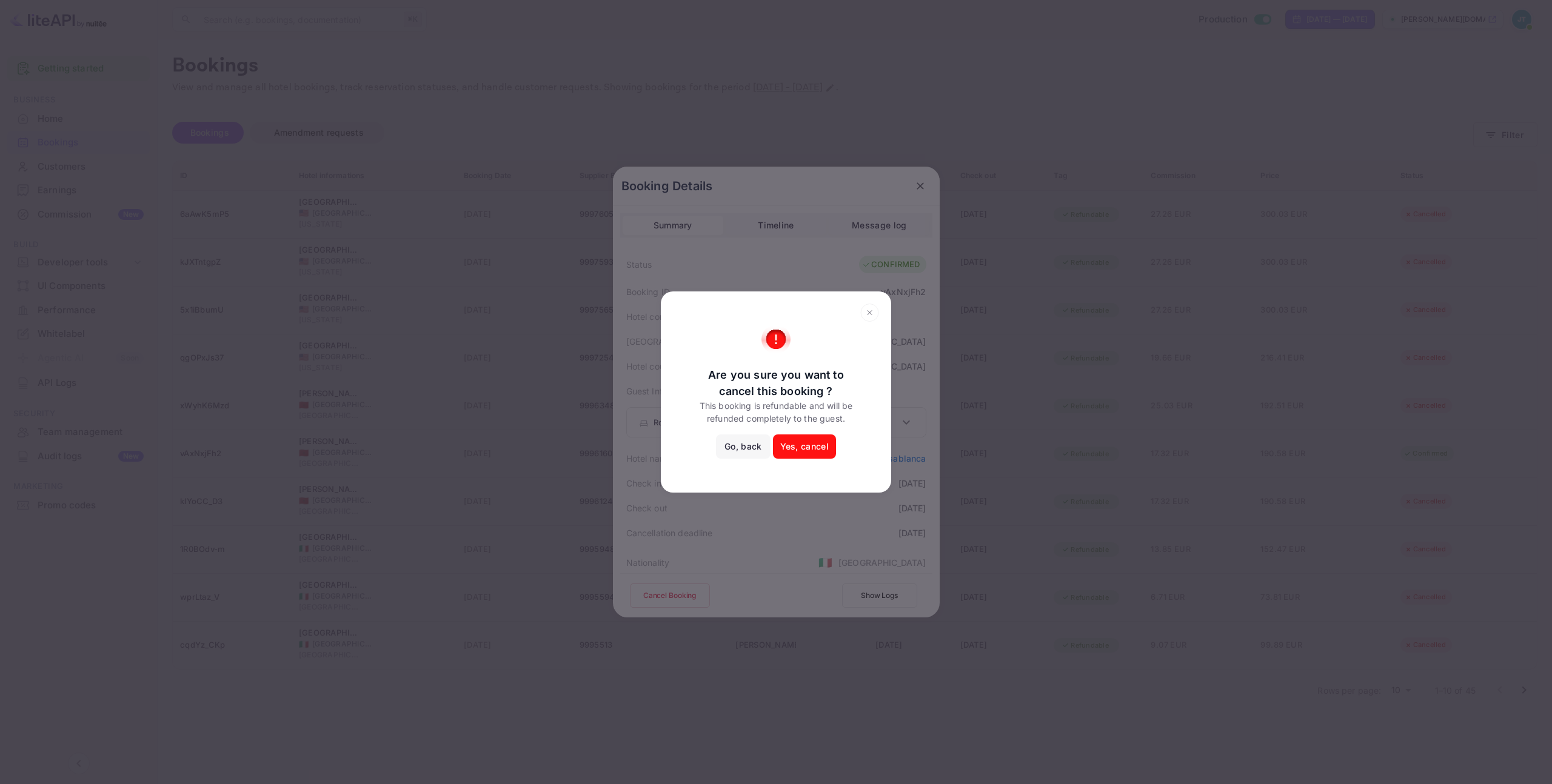
click at [803, 452] on button "Yes, cancel" at bounding box center [804, 446] width 63 height 24
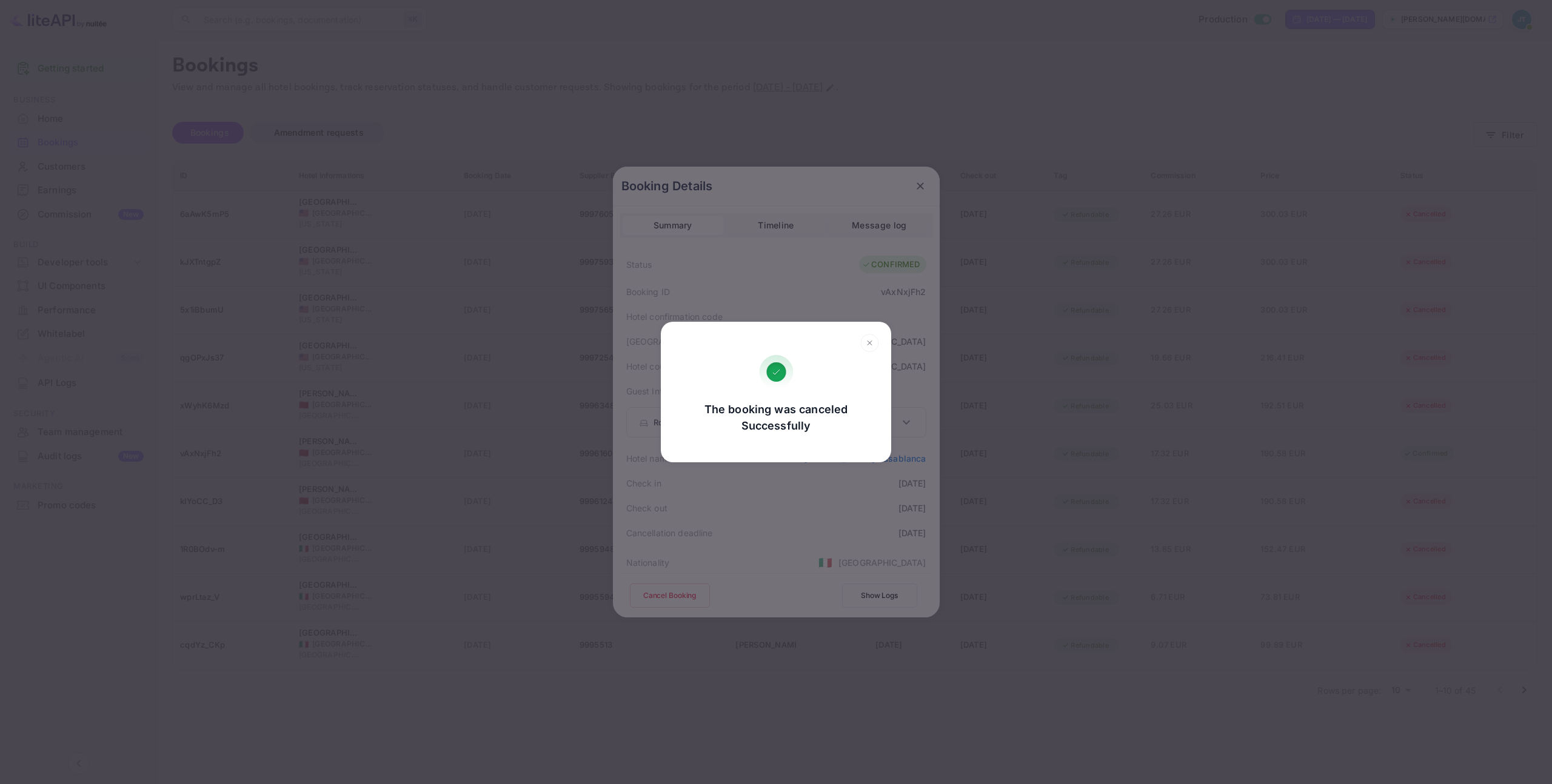
click at [873, 342] on icon at bounding box center [869, 342] width 19 height 18
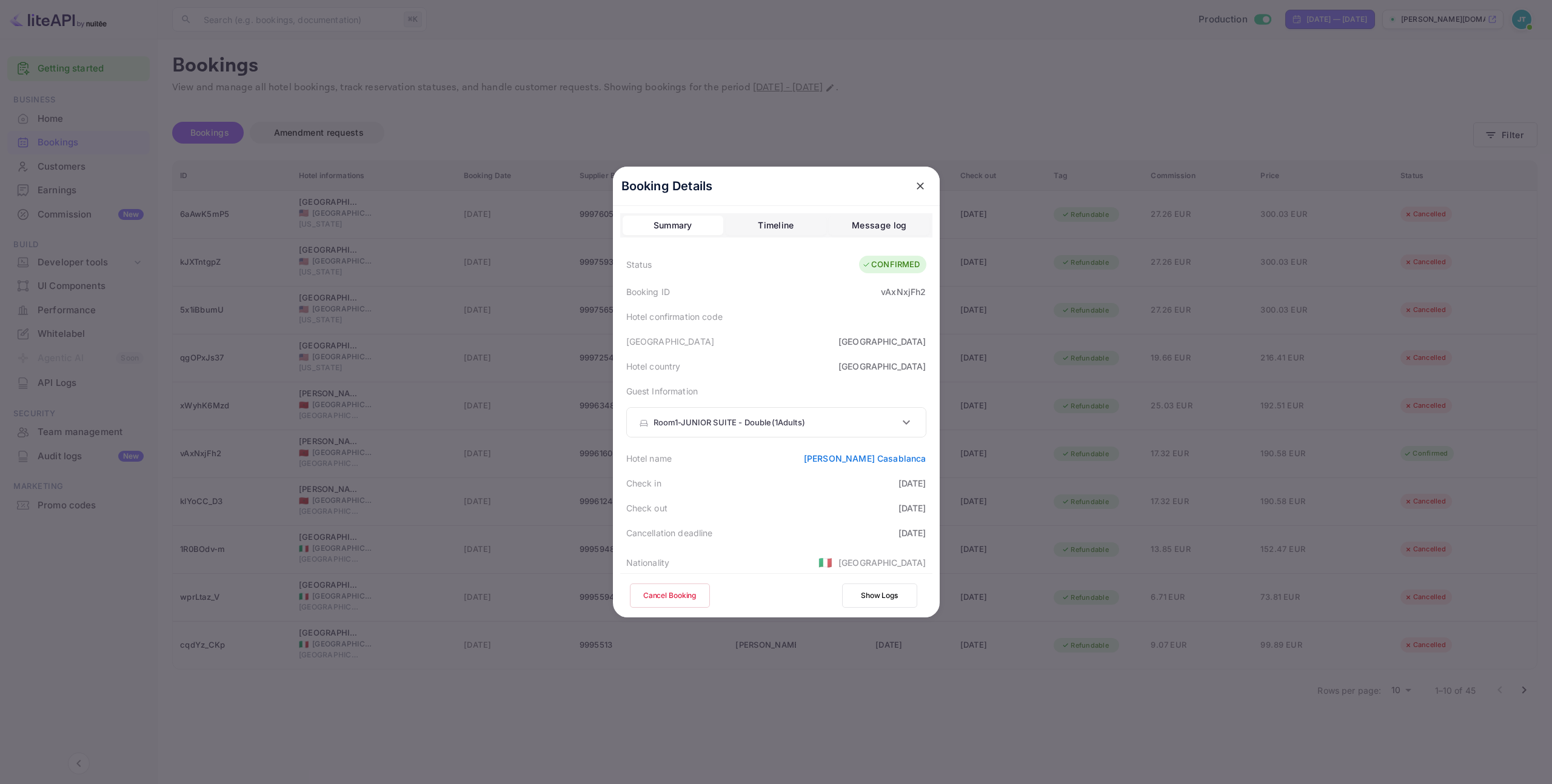
click at [916, 188] on icon "close" at bounding box center [920, 186] width 7 height 7
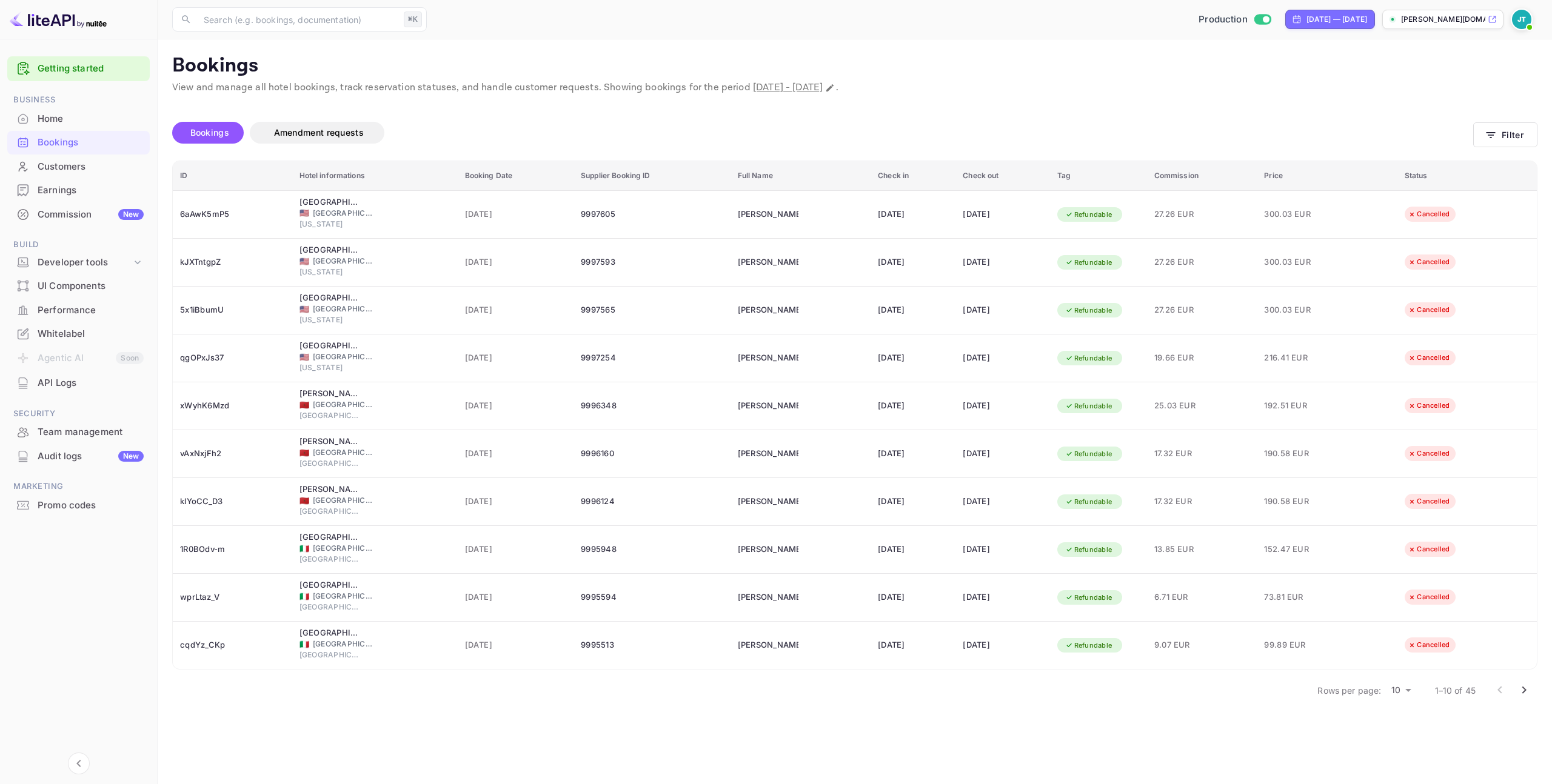
click at [1387, 695] on body "Getting started Business Home Bookings Customers Earnings Commission New Build …" at bounding box center [776, 392] width 1552 height 784
click at [1403, 731] on li "25" at bounding box center [1400, 737] width 31 height 22
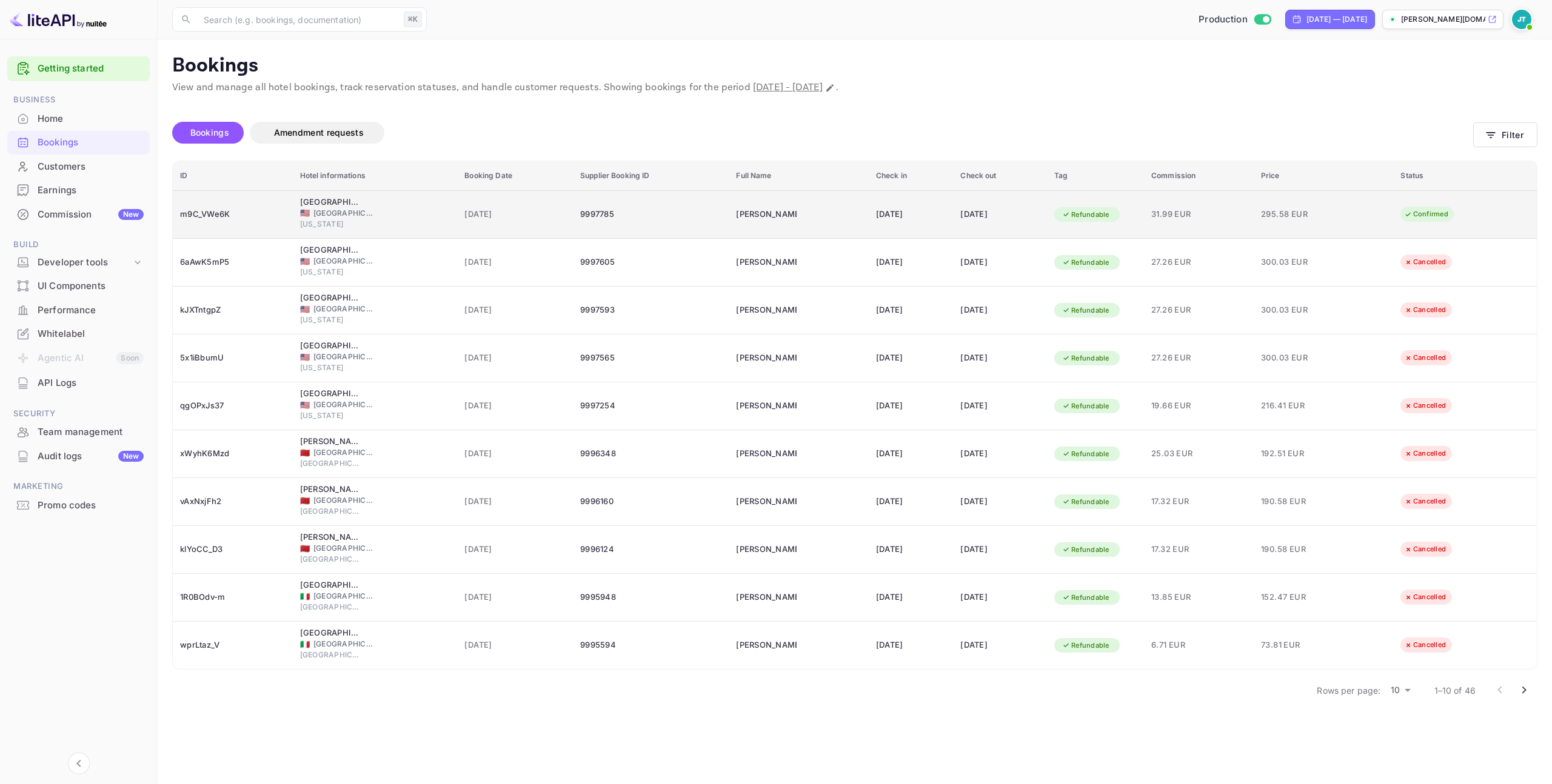
click at [1176, 227] on td "31.99 EUR" at bounding box center [1199, 214] width 110 height 48
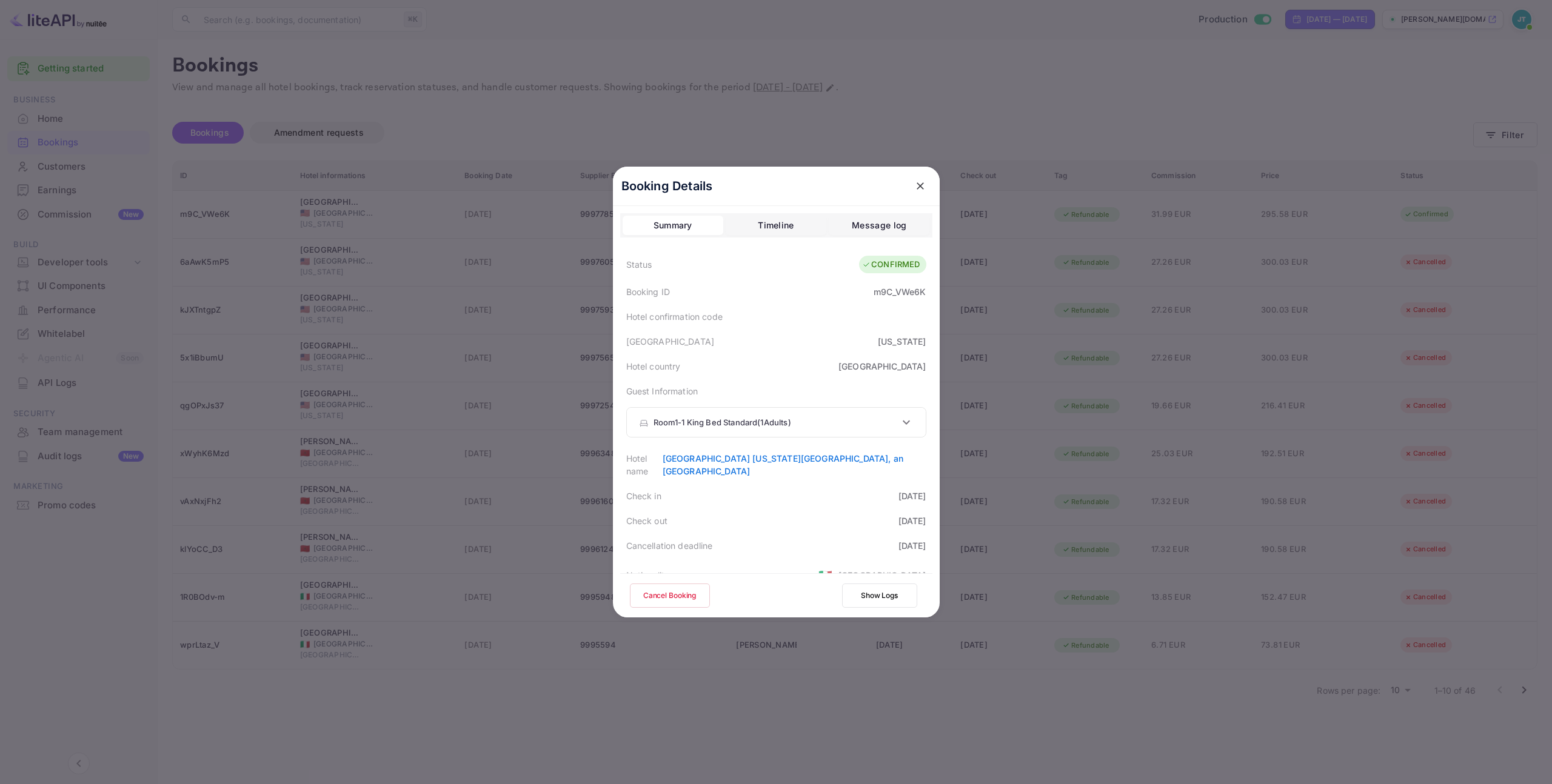
click at [656, 595] on button "Cancel Booking" at bounding box center [670, 595] width 80 height 24
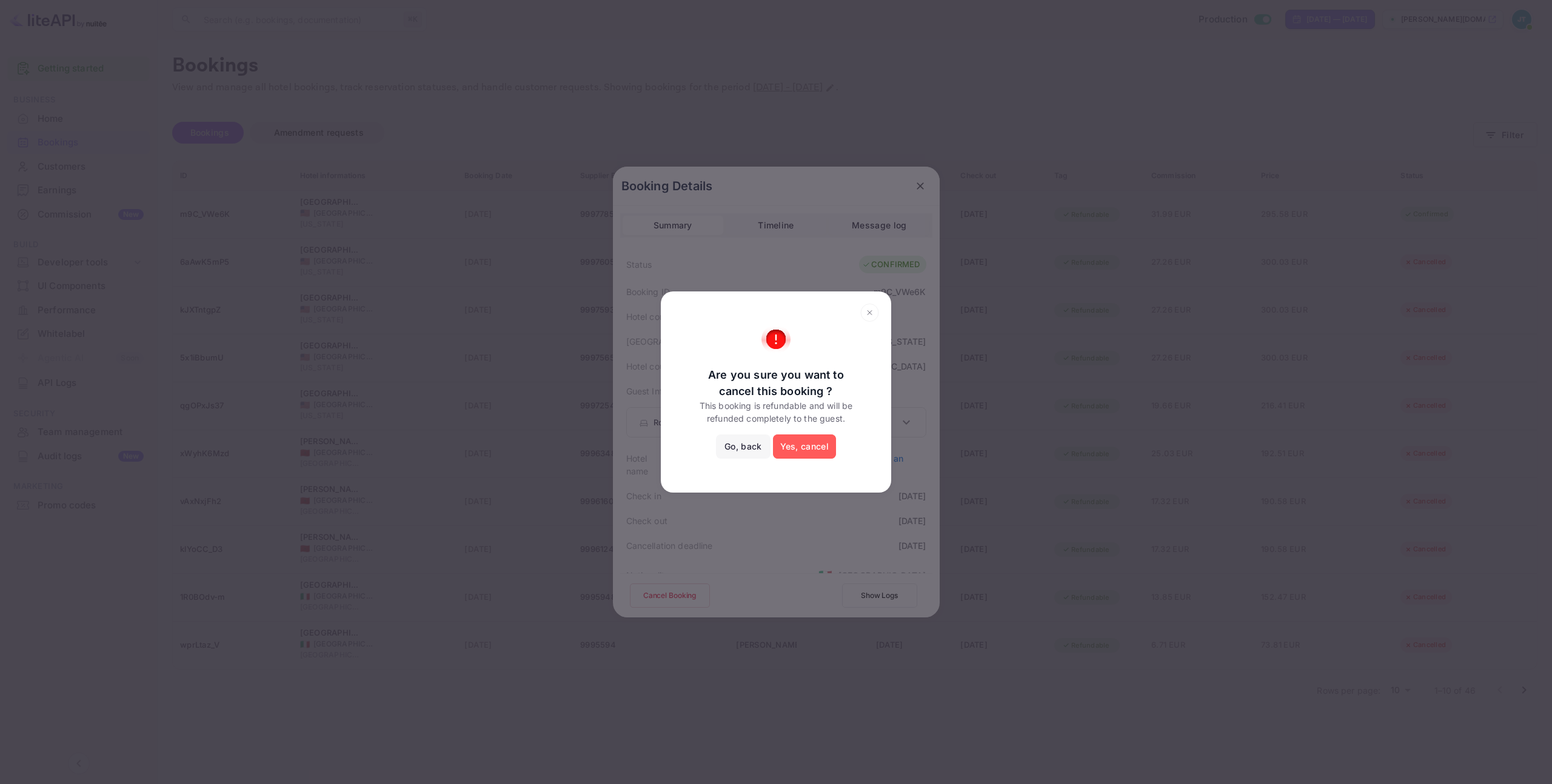
click at [804, 448] on button "Yes, cancel" at bounding box center [804, 446] width 63 height 24
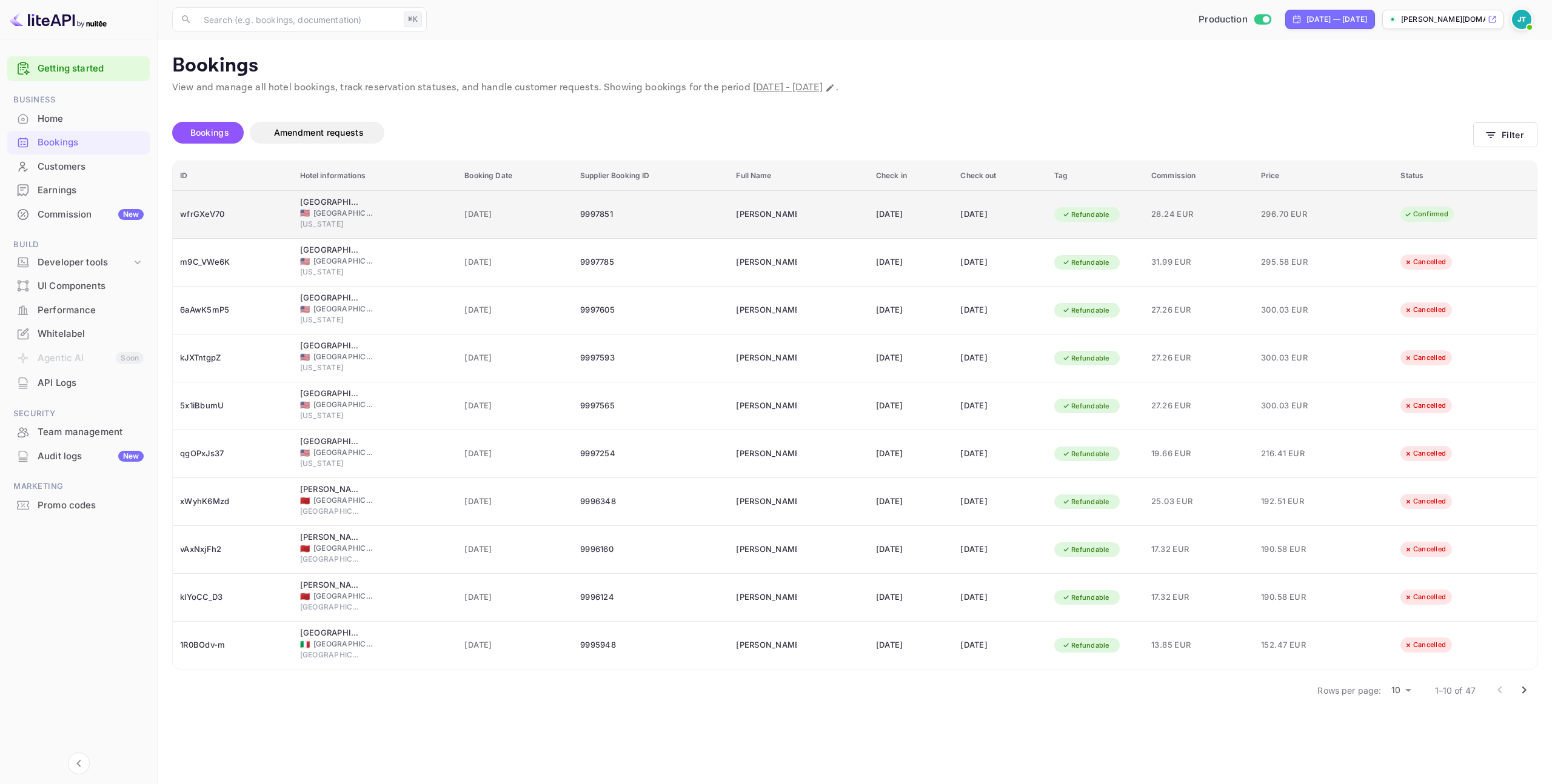
click at [1228, 221] on div "28.24 EUR" at bounding box center [1199, 214] width 95 height 19
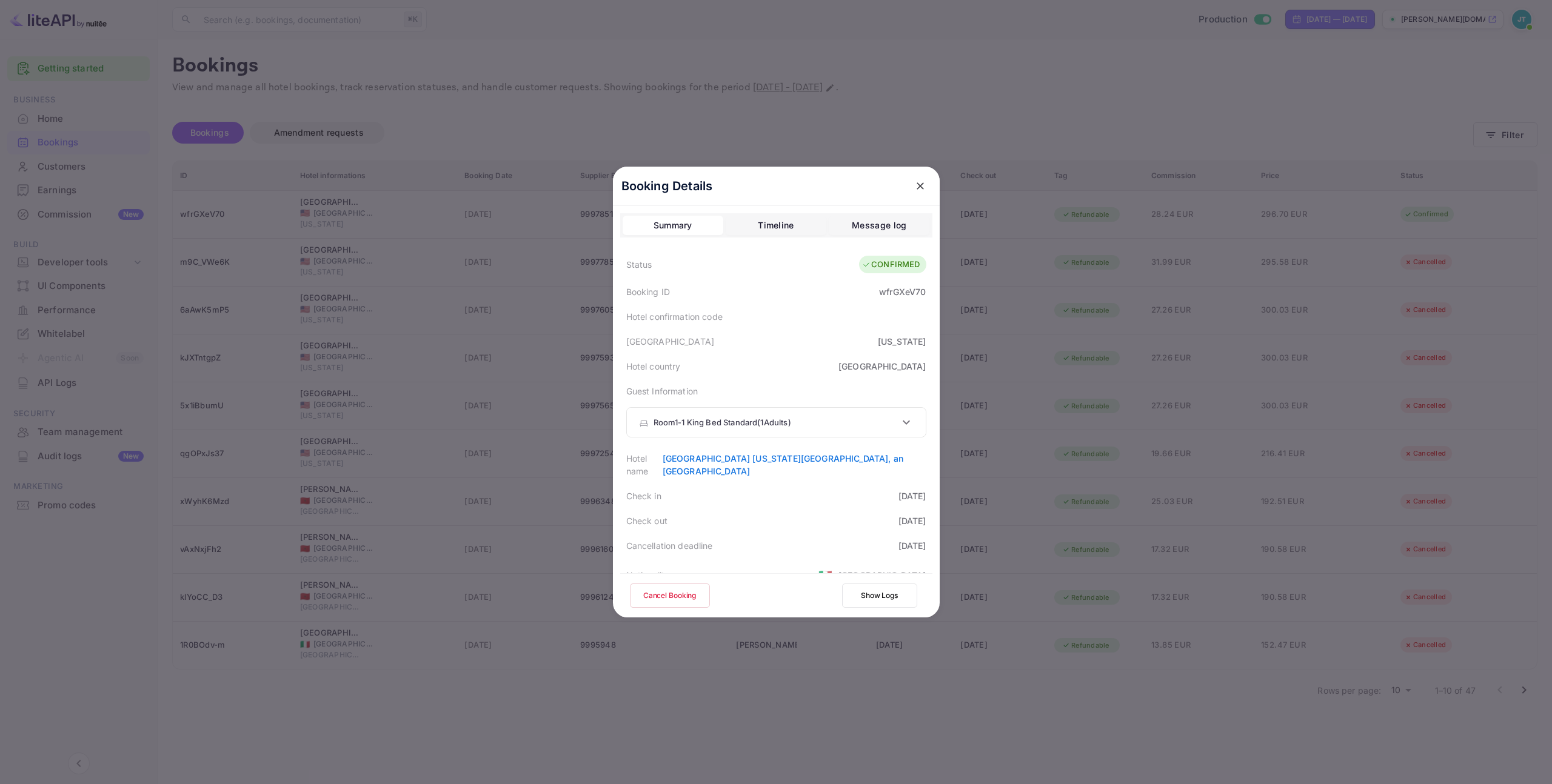
click at [701, 591] on button "Cancel Booking" at bounding box center [670, 595] width 80 height 24
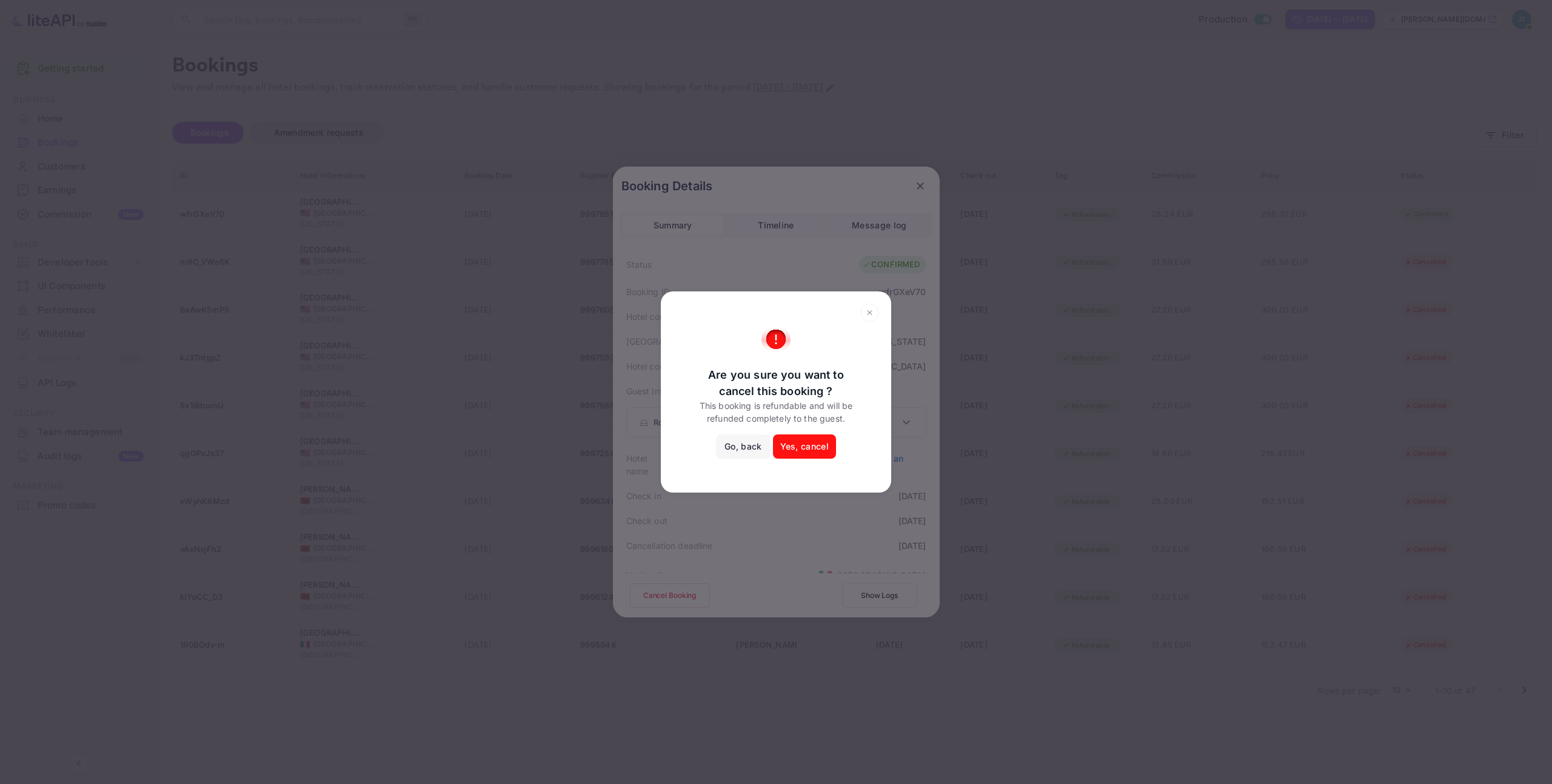
click at [806, 440] on button "Yes, cancel" at bounding box center [804, 446] width 63 height 24
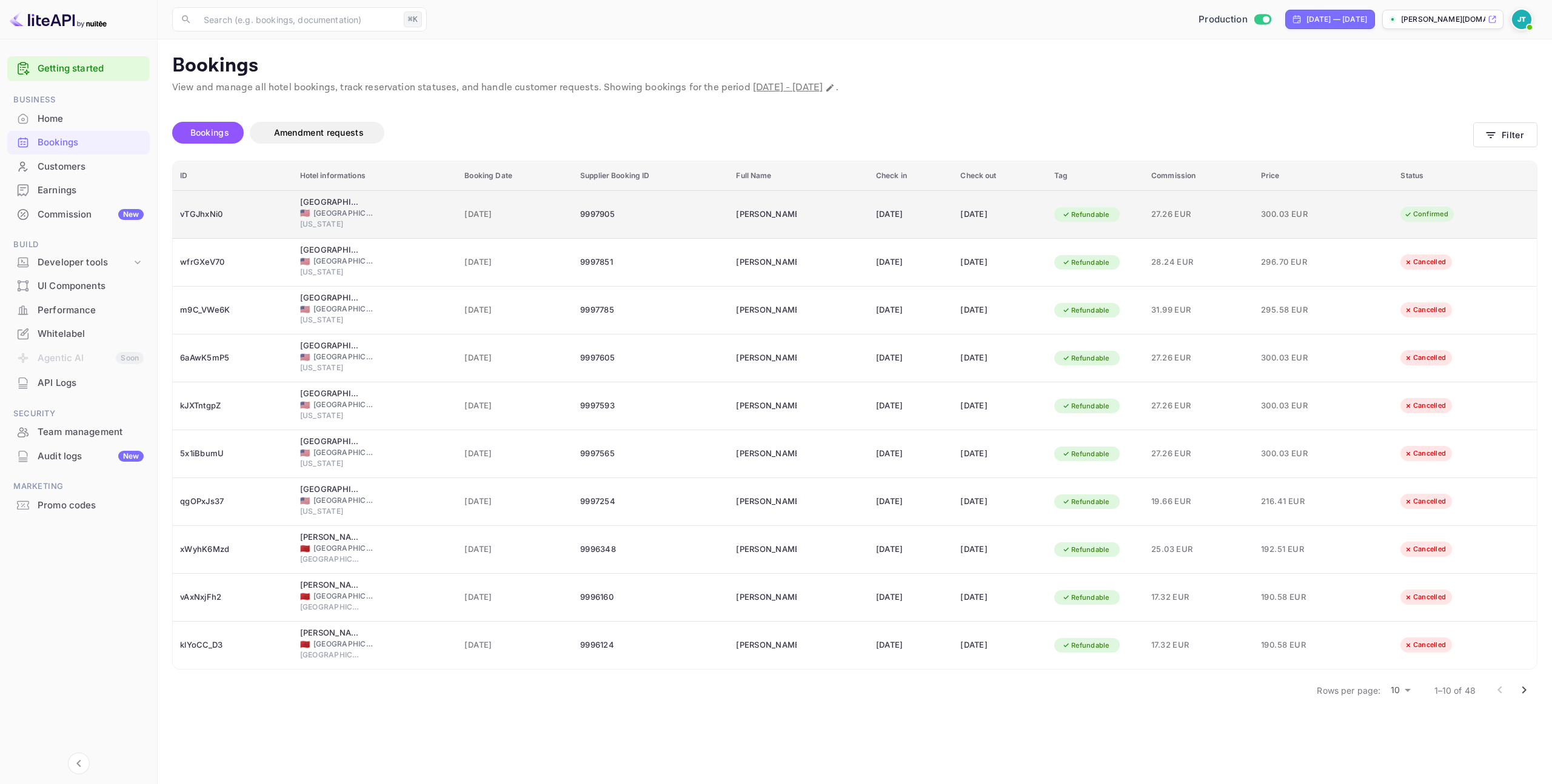
click at [1321, 210] on span "300.03 EUR" at bounding box center [1291, 215] width 61 height 13
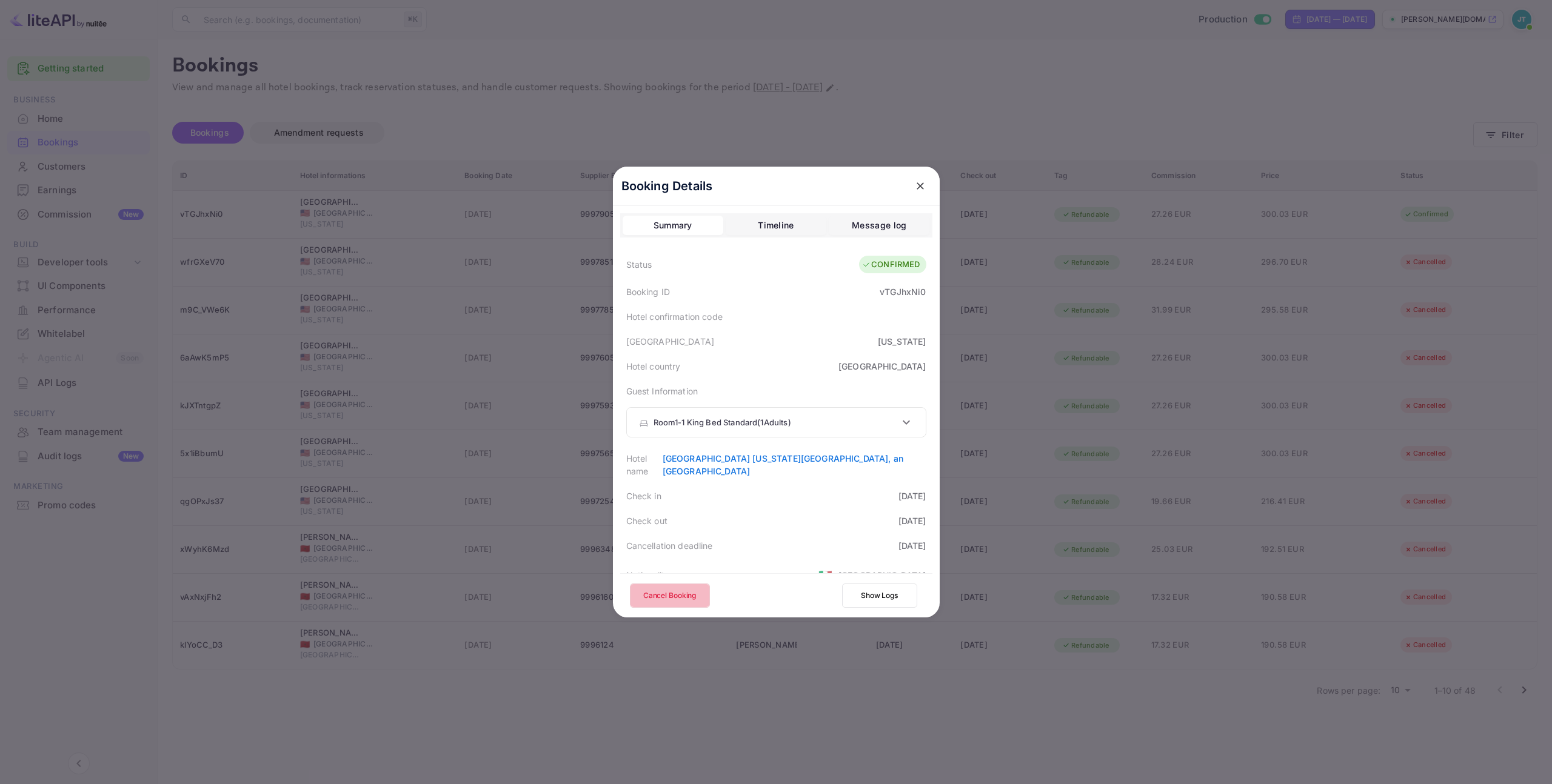
click at [673, 588] on button "Cancel Booking" at bounding box center [670, 595] width 80 height 24
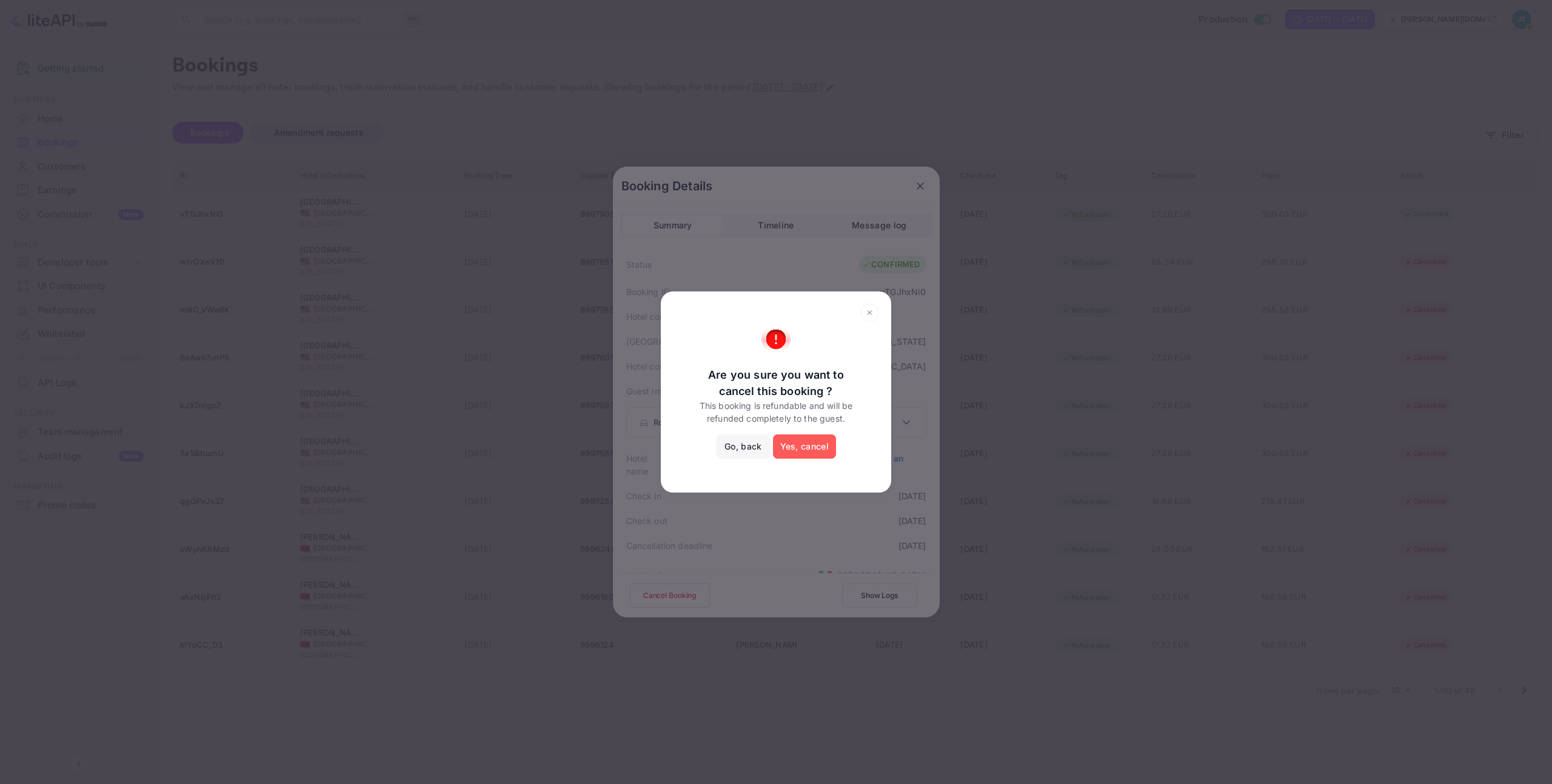
click at [824, 440] on button "Yes, cancel" at bounding box center [804, 446] width 63 height 24
